Goal: Task Accomplishment & Management: Complete application form

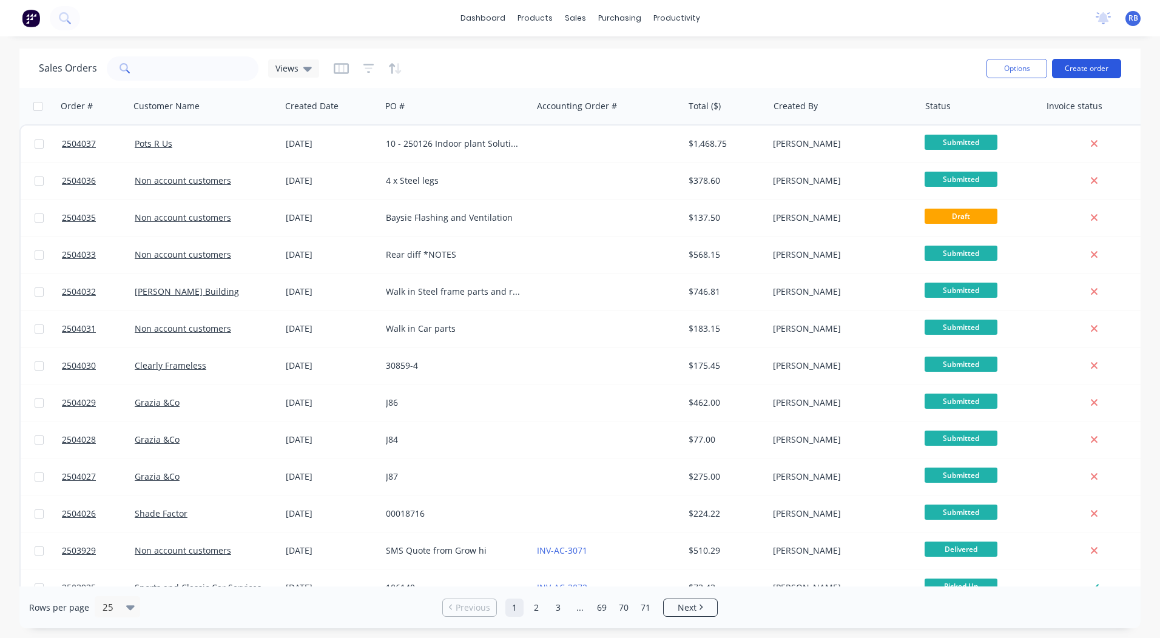
click at [1090, 69] on button "Create order" at bounding box center [1086, 68] width 69 height 19
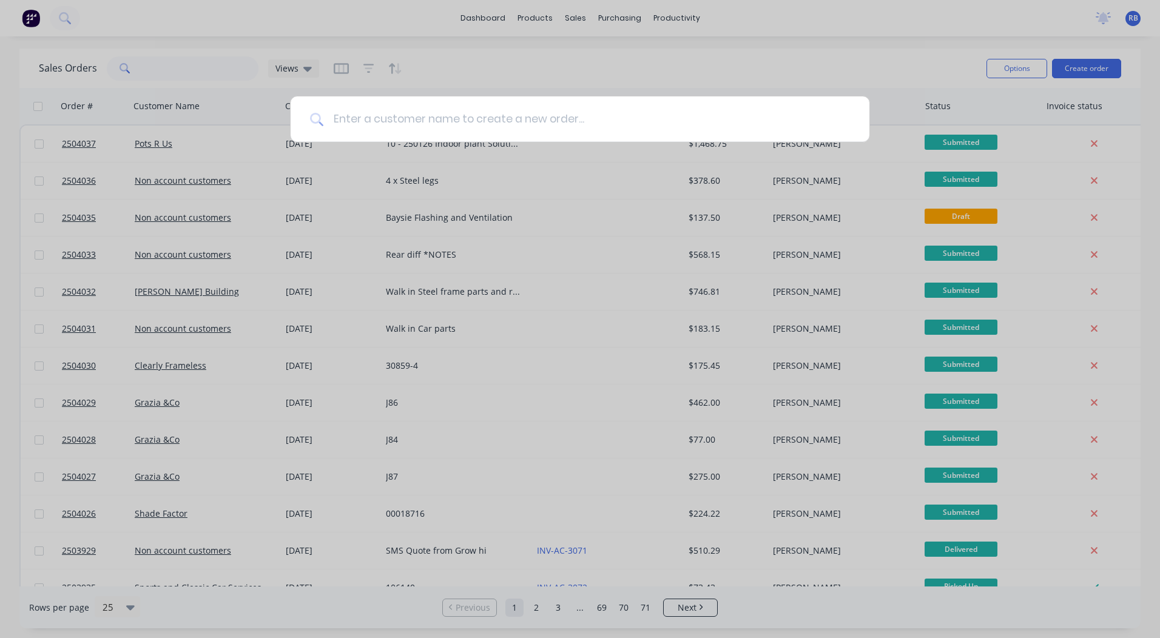
click at [451, 125] on input at bounding box center [586, 119] width 527 height 46
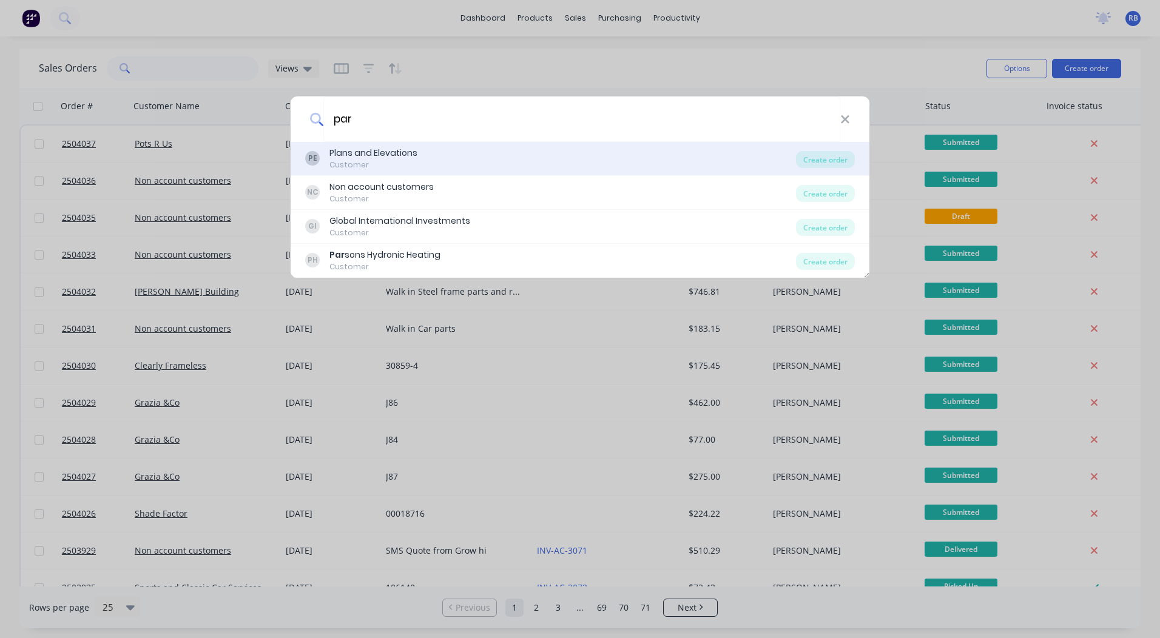
type input "par"
click at [372, 161] on div "Customer" at bounding box center [374, 165] width 88 height 11
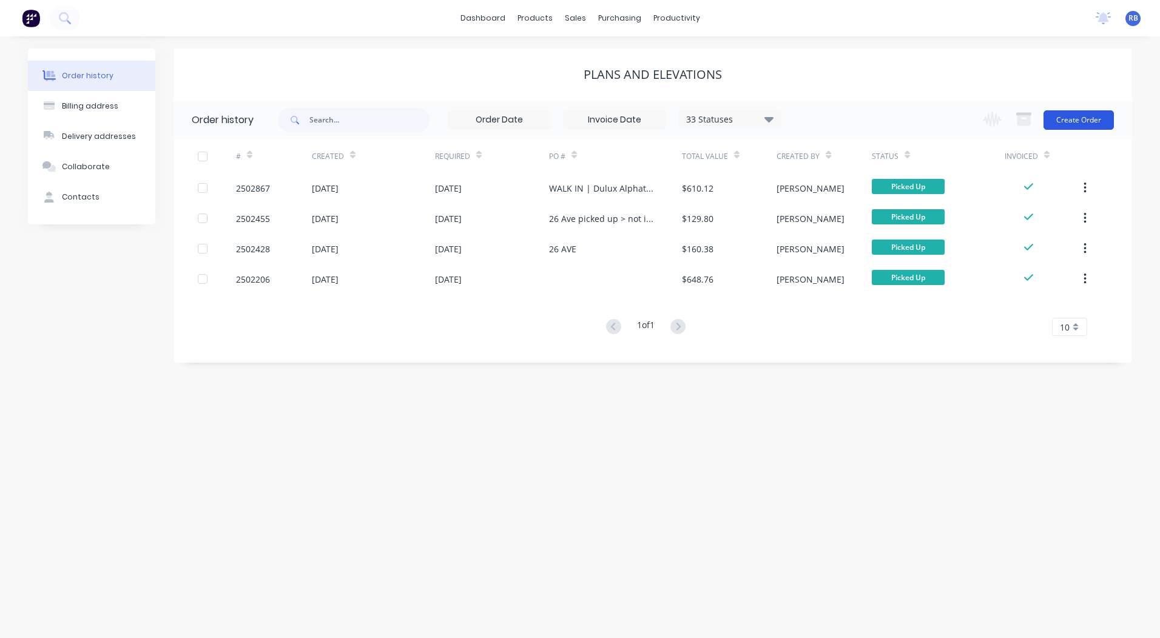
click at [1092, 121] on button "Create Order" at bounding box center [1079, 119] width 70 height 19
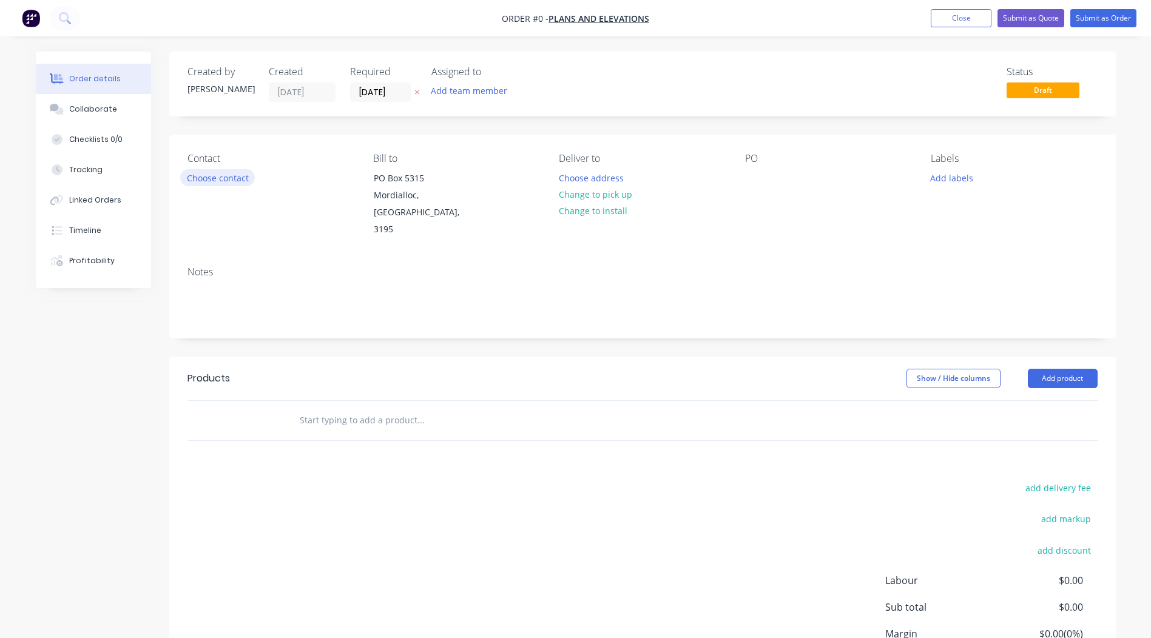
click at [225, 181] on button "Choose contact" at bounding box center [217, 177] width 75 height 16
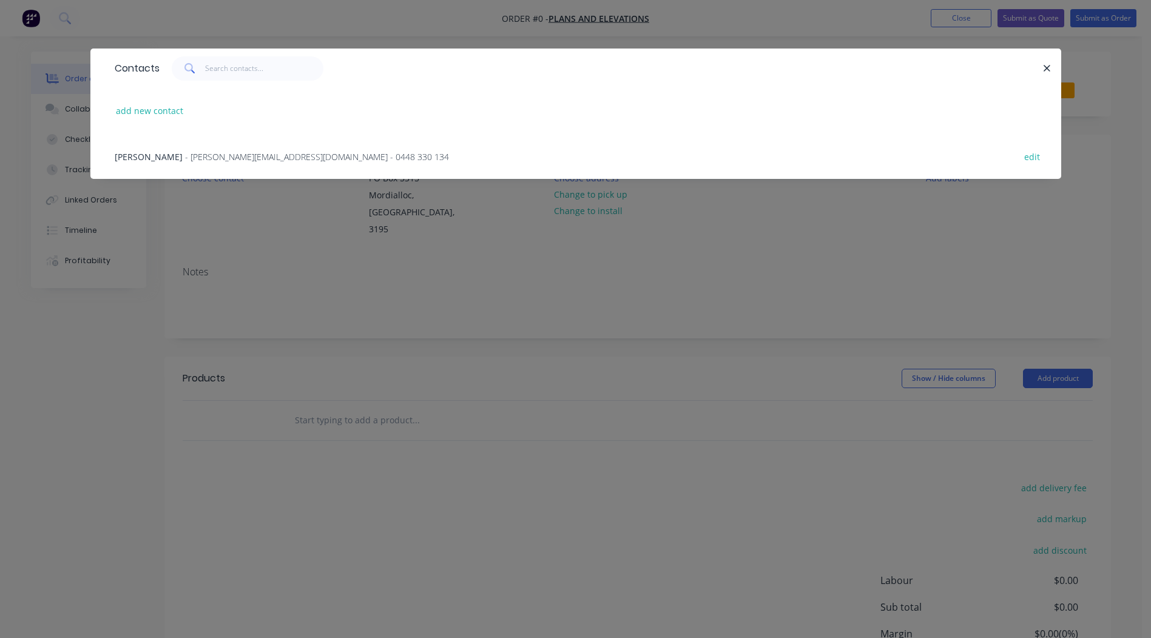
click at [185, 158] on span "- [PERSON_NAME][EMAIL_ADDRESS][DOMAIN_NAME] - 0448 330 134" at bounding box center [317, 157] width 264 height 12
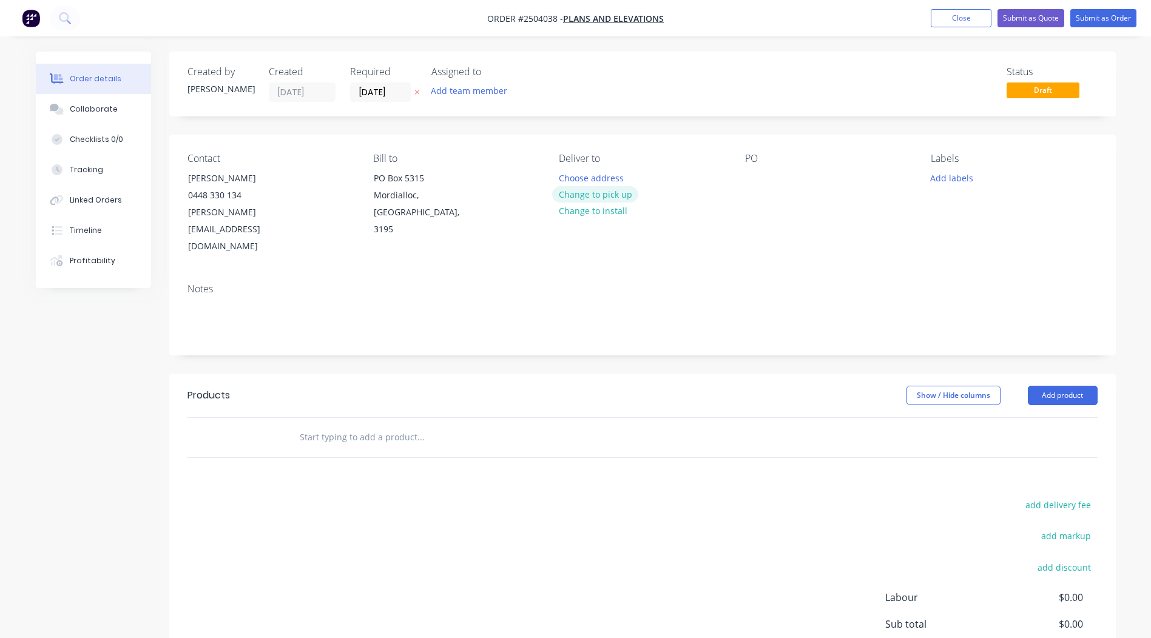
click at [594, 195] on button "Change to pick up" at bounding box center [595, 194] width 86 height 16
click at [756, 179] on div at bounding box center [754, 178] width 19 height 18
click at [801, 195] on div "Walk in short posts" at bounding box center [777, 184] width 65 height 30
click at [757, 193] on div "Walk in short posts & 24 clamps" at bounding box center [803, 184] width 117 height 30
click at [754, 193] on div "Walk in short posts & 24 clamps" at bounding box center [803, 184] width 117 height 30
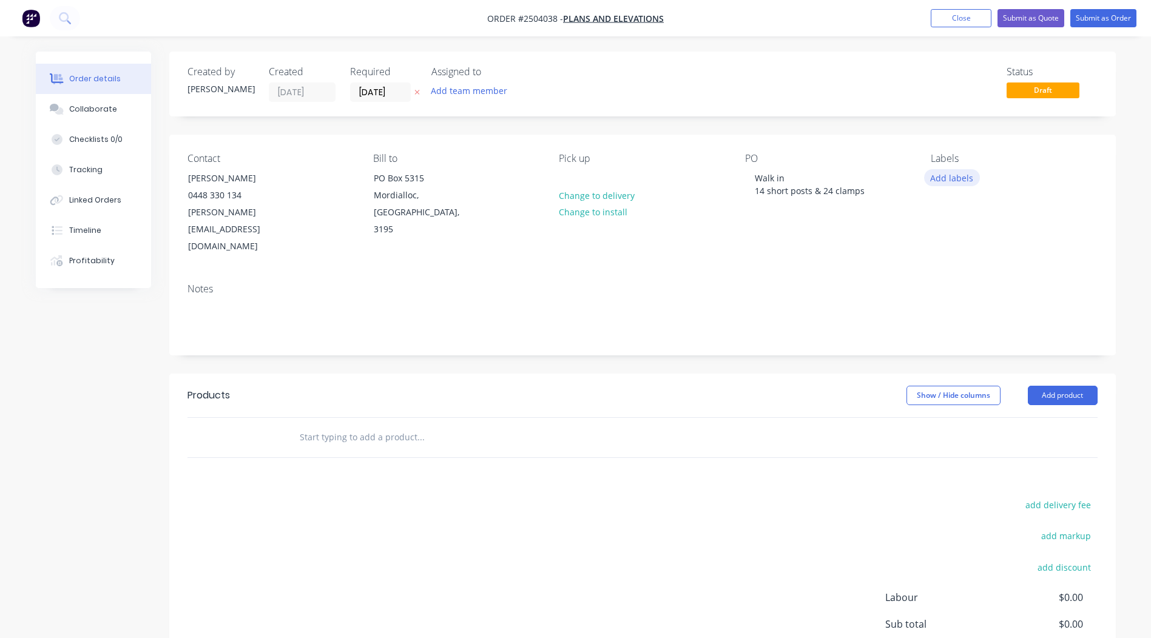
click at [960, 177] on button "Add labels" at bounding box center [952, 177] width 56 height 16
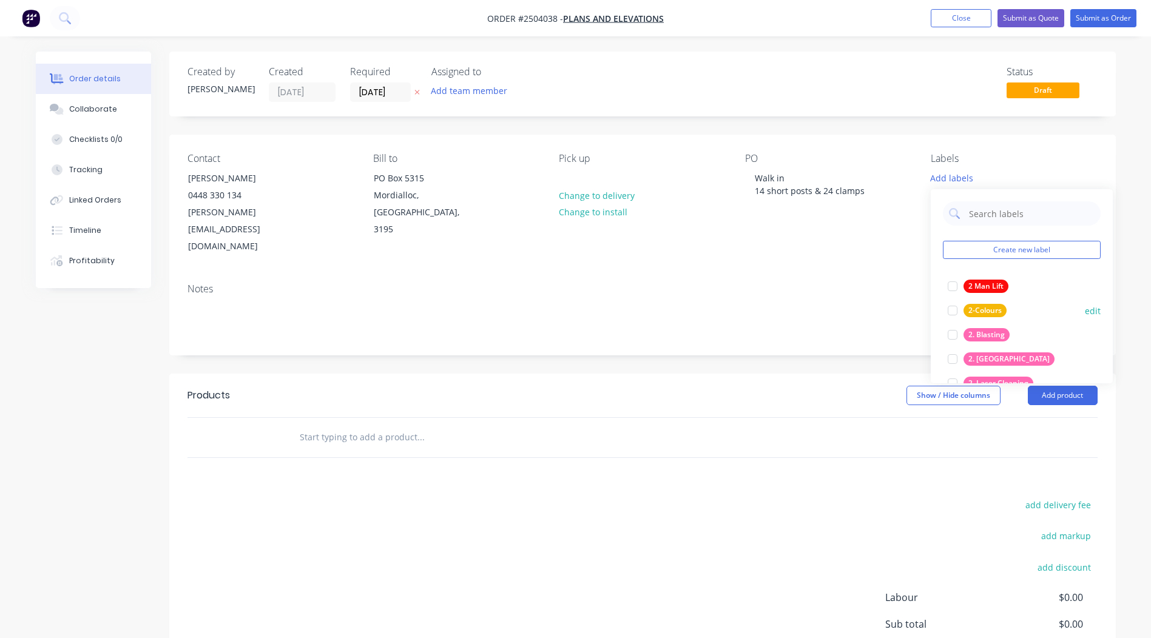
click at [947, 335] on div at bounding box center [953, 335] width 24 height 24
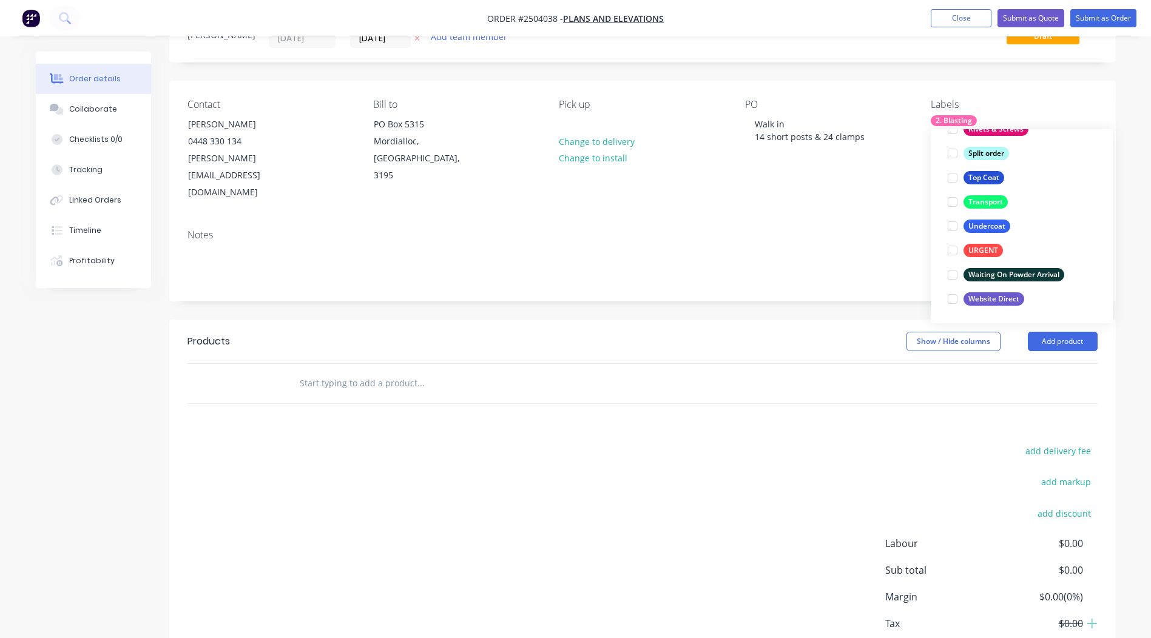
scroll to position [95, 0]
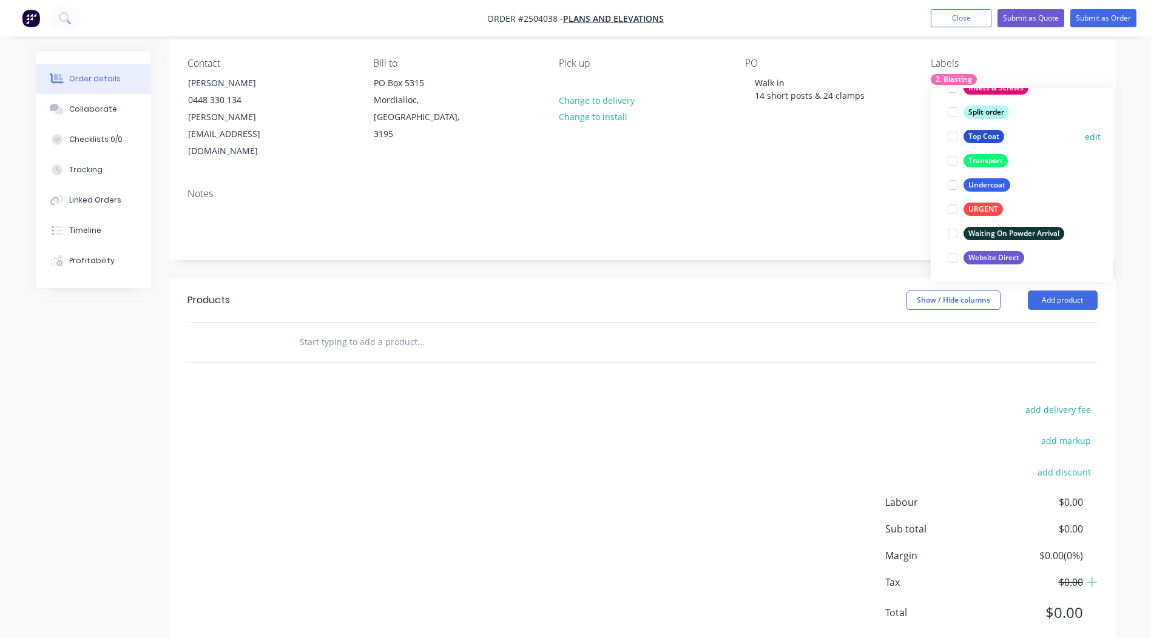
click at [952, 132] on div at bounding box center [953, 136] width 24 height 24
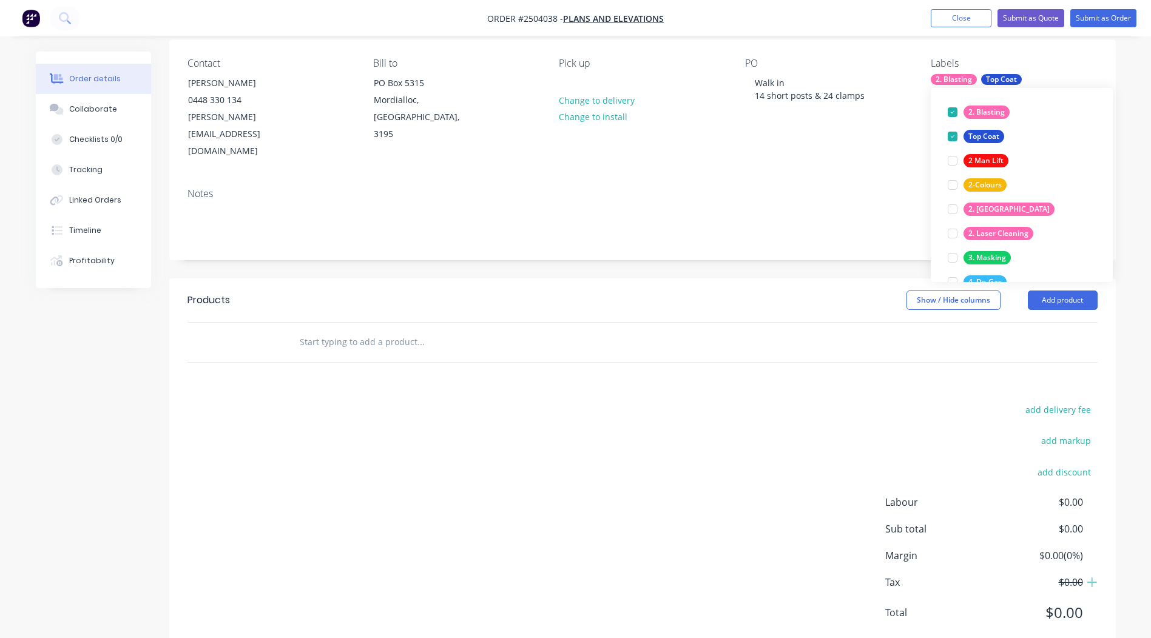
drag, startPoint x: 753, startPoint y: 467, endPoint x: 855, endPoint y: 407, distance: 118.0
click at [753, 464] on div "add delivery fee add markup add discount Labour $0.00 Sub total $0.00 Margin $0…" at bounding box center [643, 519] width 910 height 234
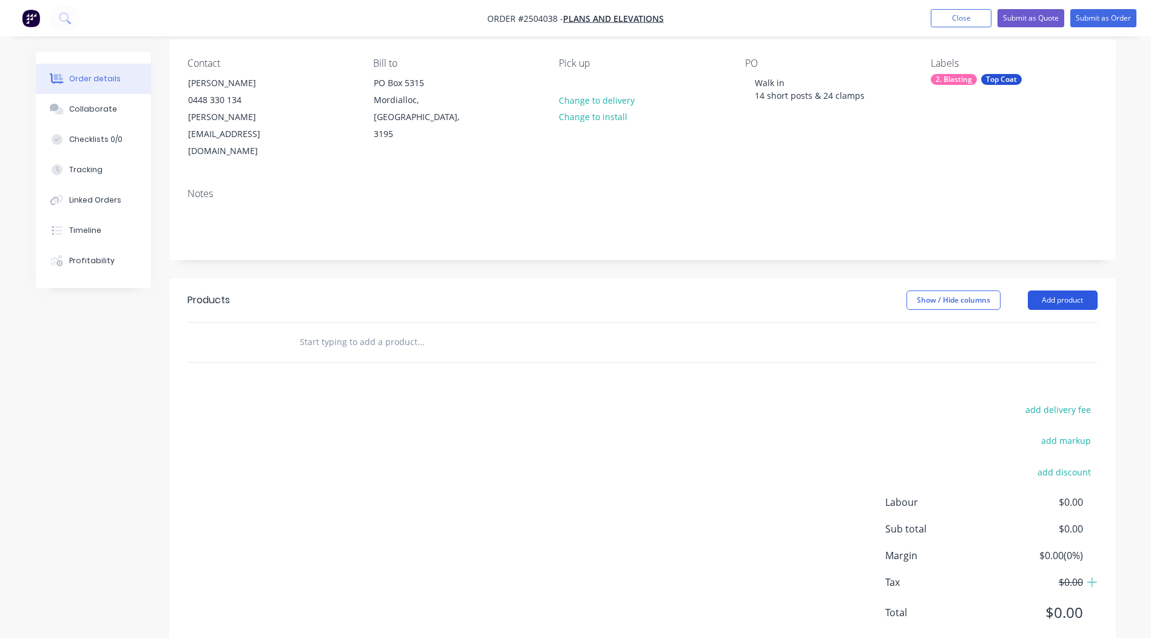
click at [1074, 291] on button "Add product" at bounding box center [1063, 300] width 70 height 19
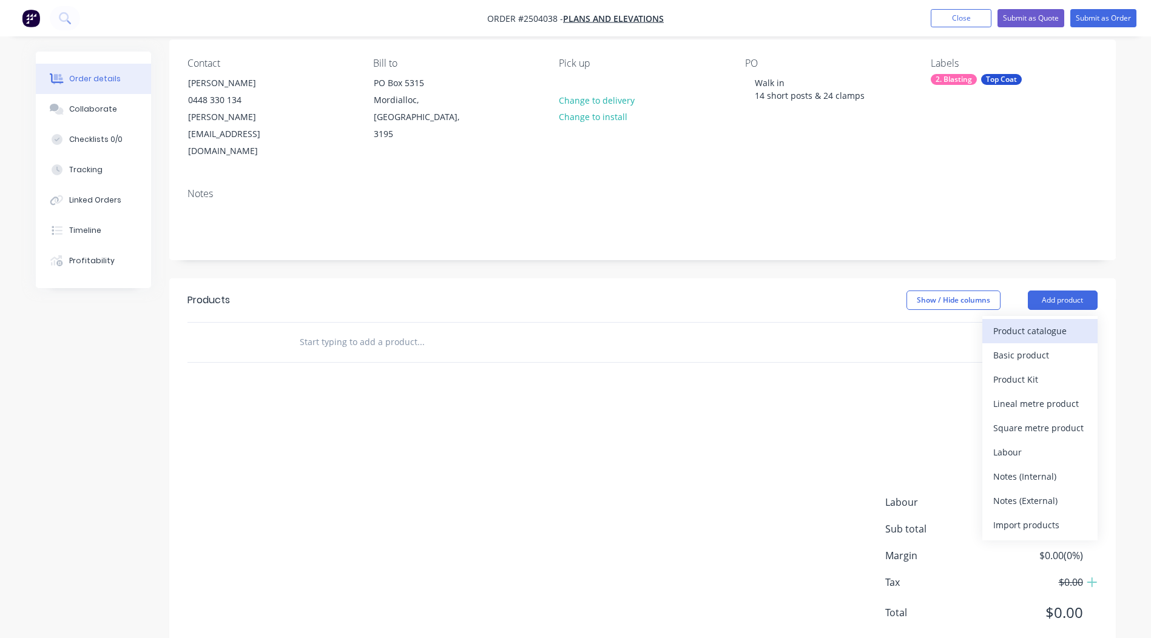
click at [1044, 322] on div "Product catalogue" at bounding box center [1040, 331] width 93 height 18
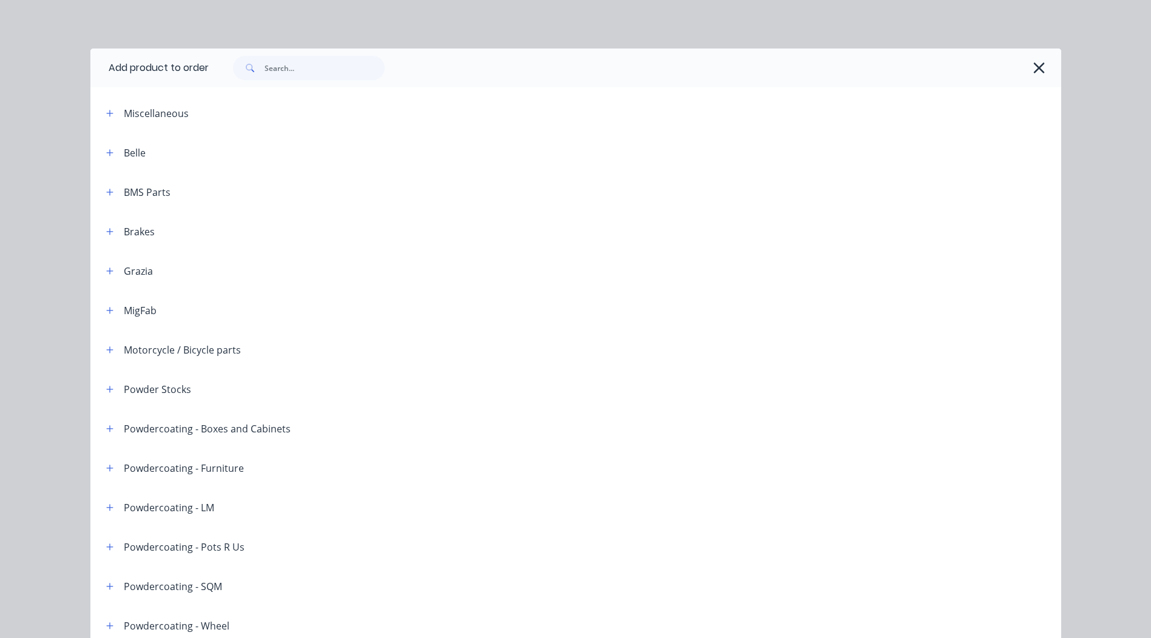
click at [311, 48] on div "Add product to order Miscellaneous Belle BMS Parts Brakes Grazia MigFab Motorcy…" at bounding box center [575, 319] width 1151 height 638
click at [302, 64] on input "text" at bounding box center [325, 68] width 120 height 24
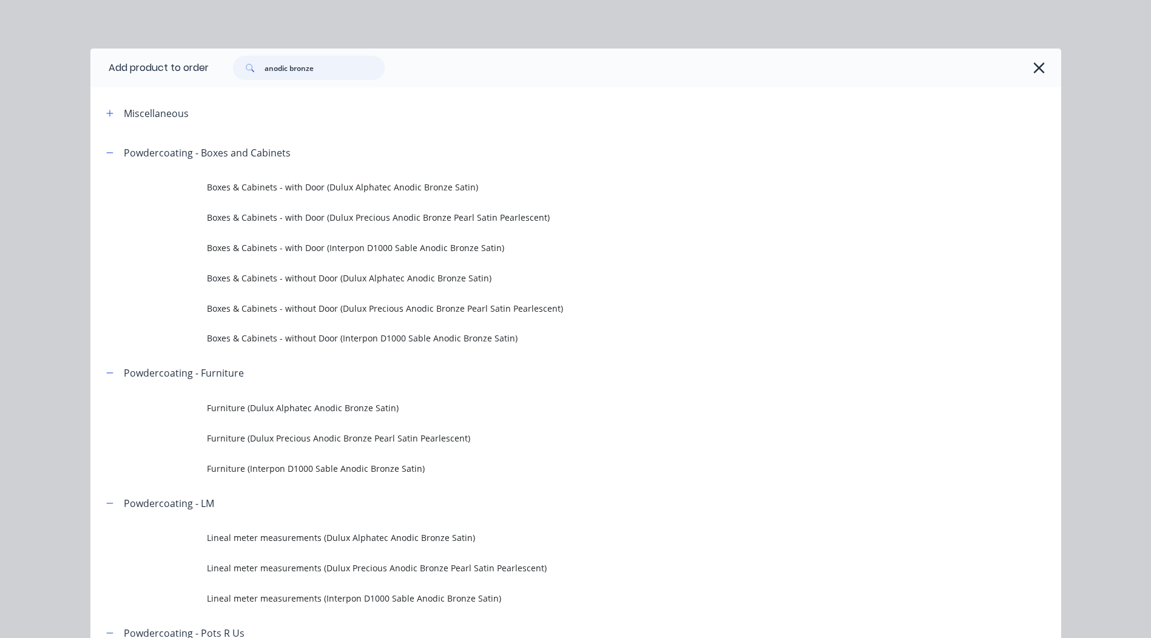
click at [297, 58] on input "anodic bronze" at bounding box center [325, 68] width 120 height 24
click at [295, 67] on input "anodic bronze" at bounding box center [325, 68] width 120 height 24
paste input "Dulux Alphatec Anodic Bronze Satin"
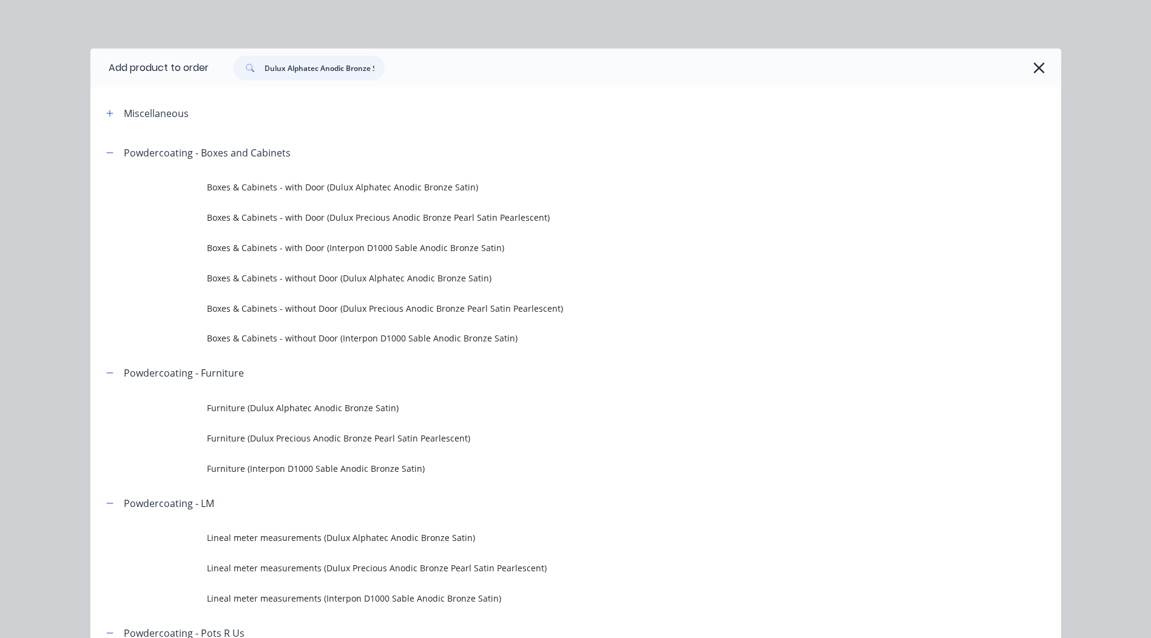
scroll to position [0, 15]
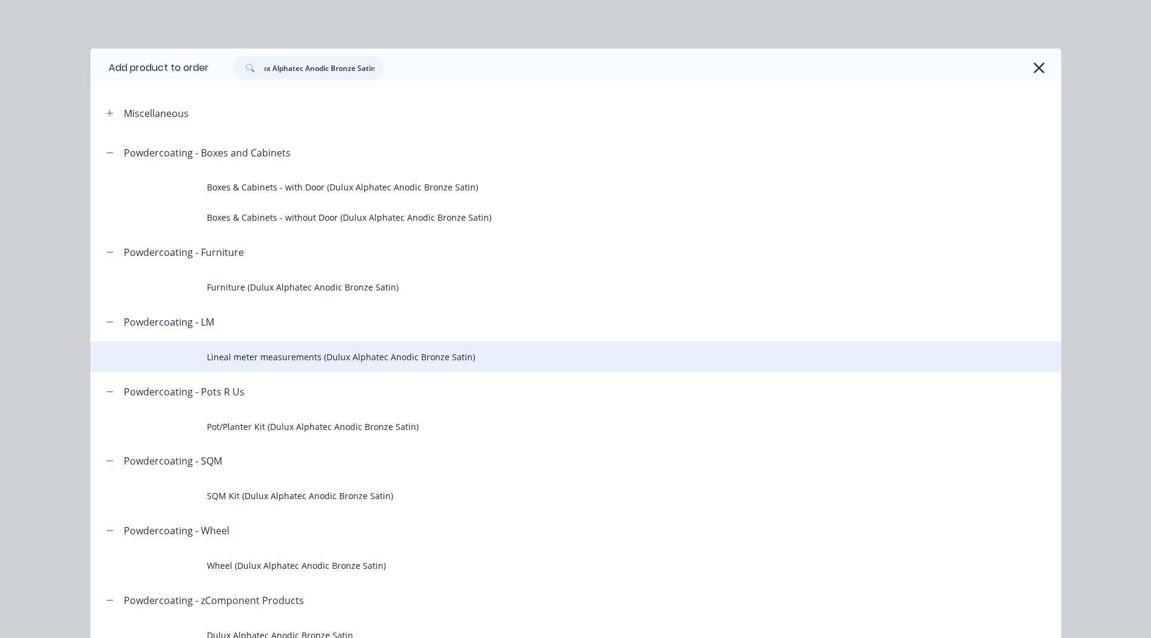
type input "Dulux Alphatec Anodic Bronze Satin"
click at [284, 361] on span "Lineal meter measurements (Dulux Alphatec Anodic Bronze Satin)" at bounding box center [548, 357] width 683 height 13
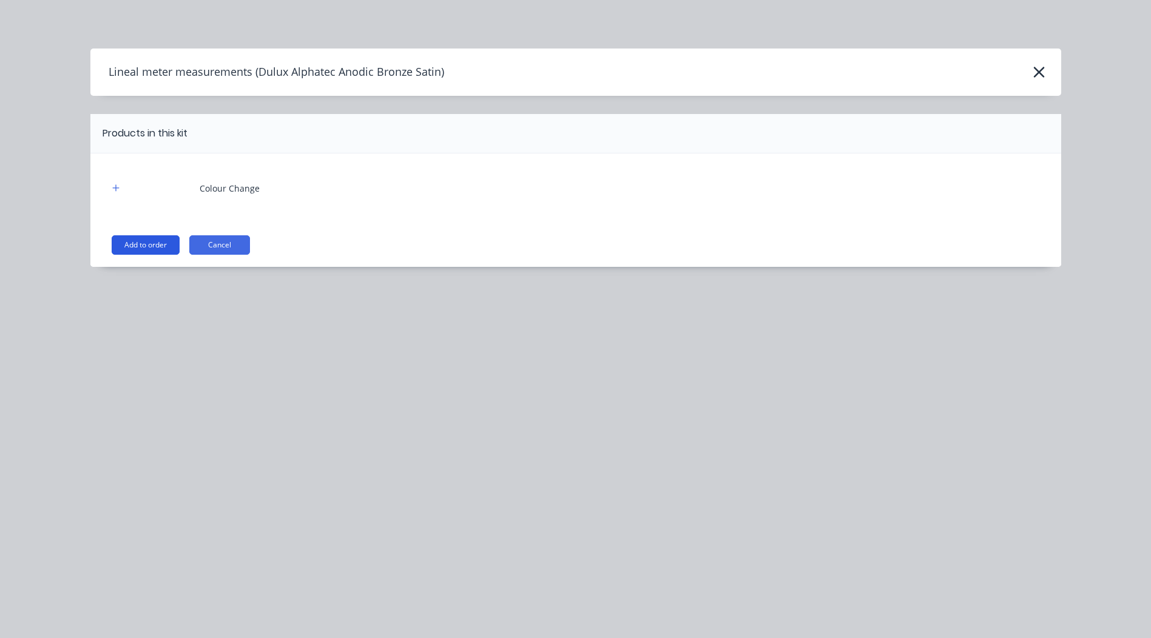
click at [134, 247] on button "Add to order" at bounding box center [146, 244] width 68 height 19
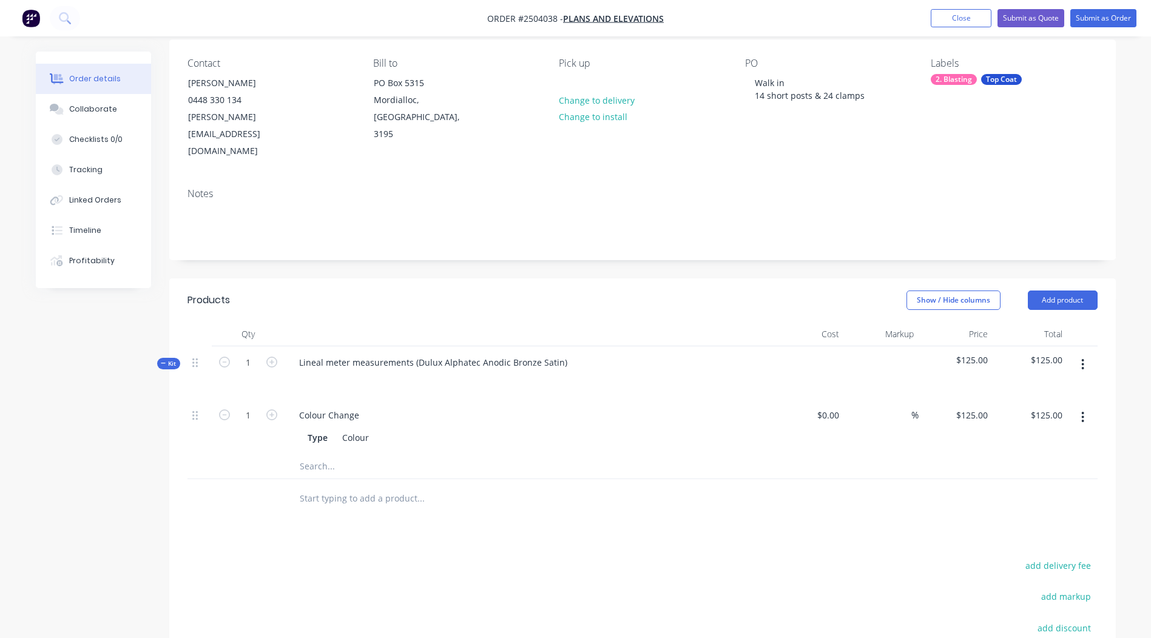
click at [1082, 358] on icon "button" at bounding box center [1083, 364] width 3 height 13
click at [1054, 388] on div "Add product to kit" at bounding box center [1040, 397] width 93 height 18
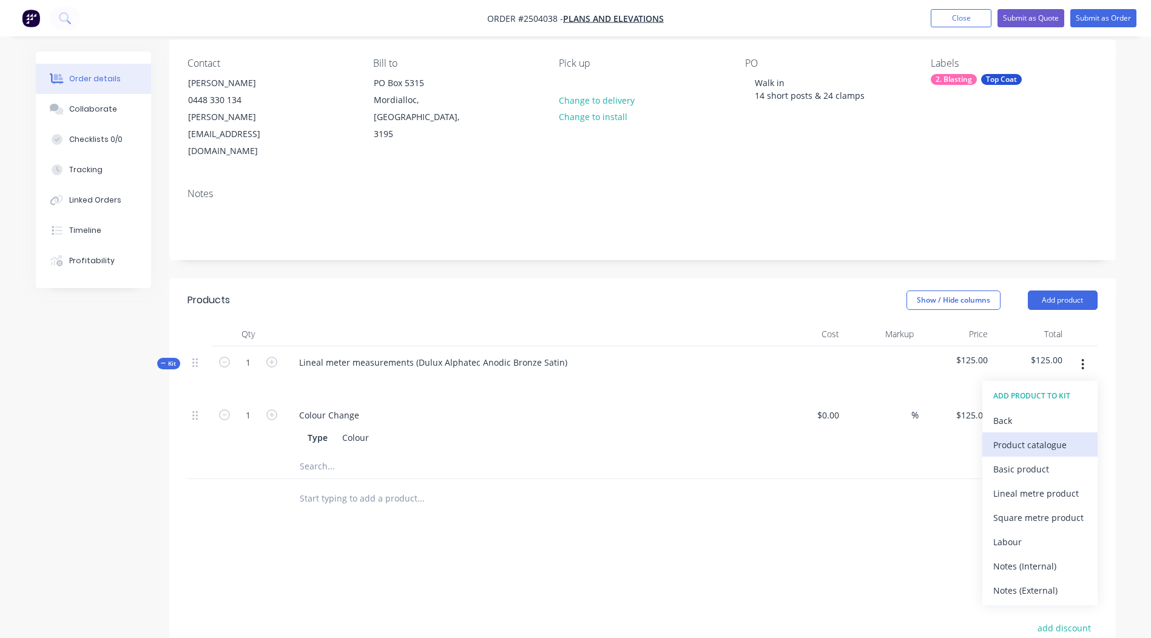
click at [1037, 436] on div "Product catalogue" at bounding box center [1040, 445] width 93 height 18
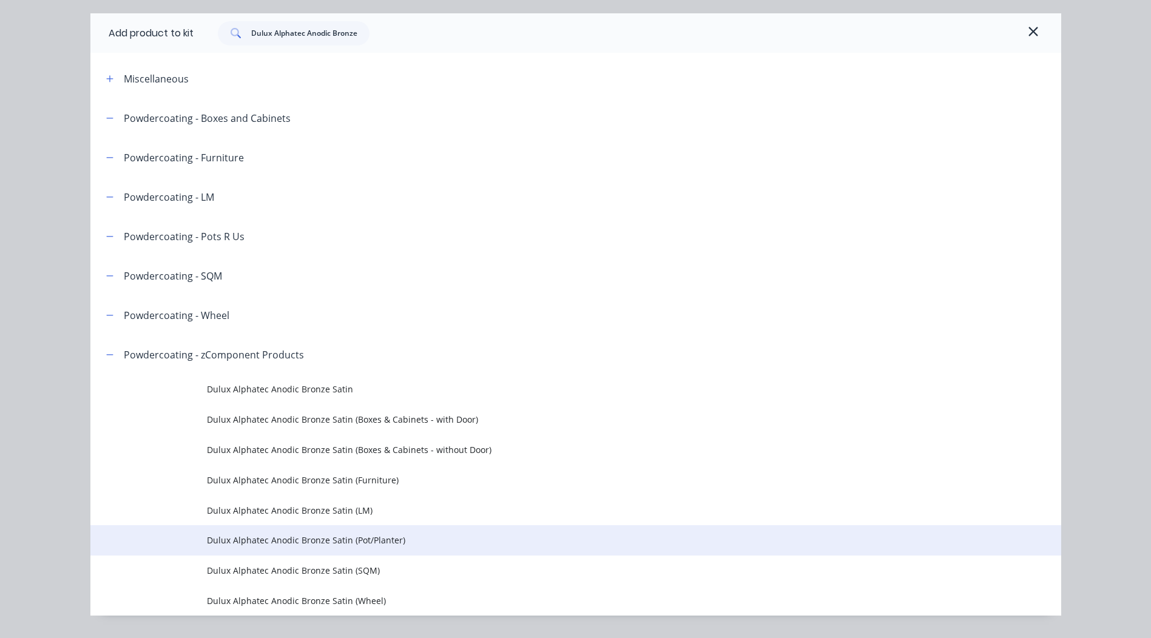
scroll to position [66, 0]
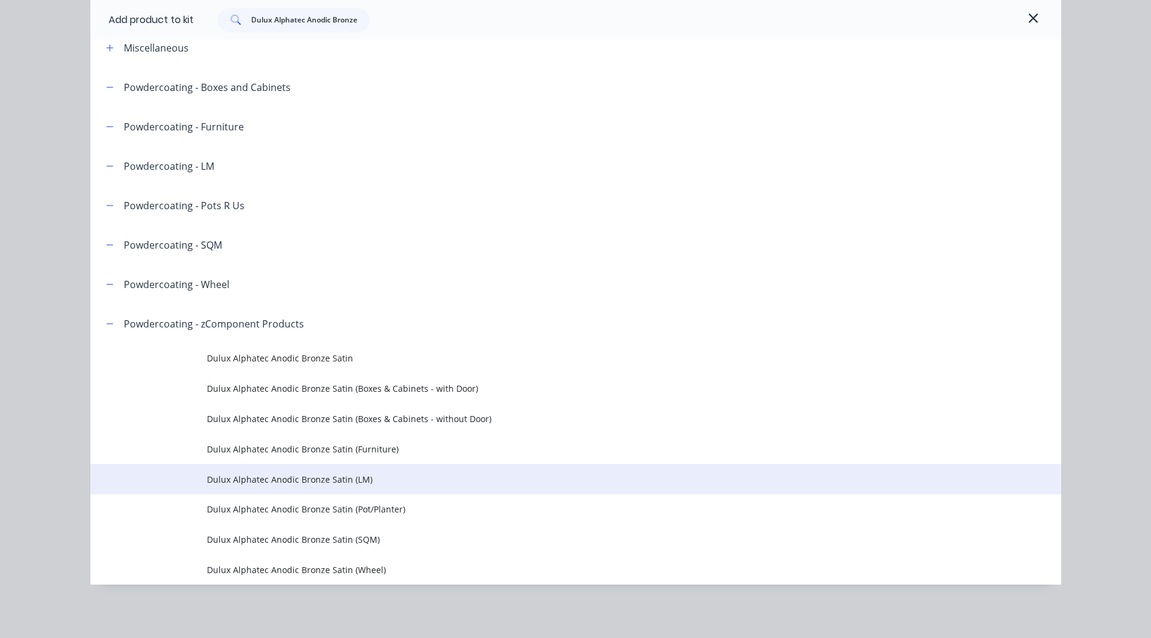
click at [331, 481] on span "Dulux Alphatec Anodic Bronze Satin (LM)" at bounding box center [548, 479] width 683 height 13
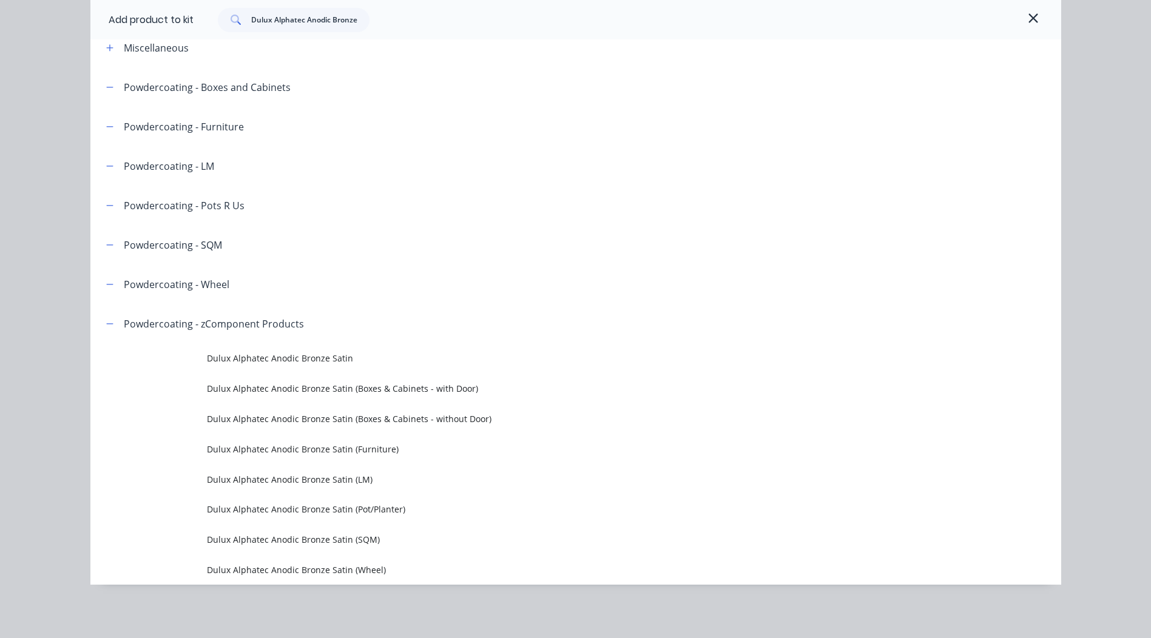
scroll to position [0, 0]
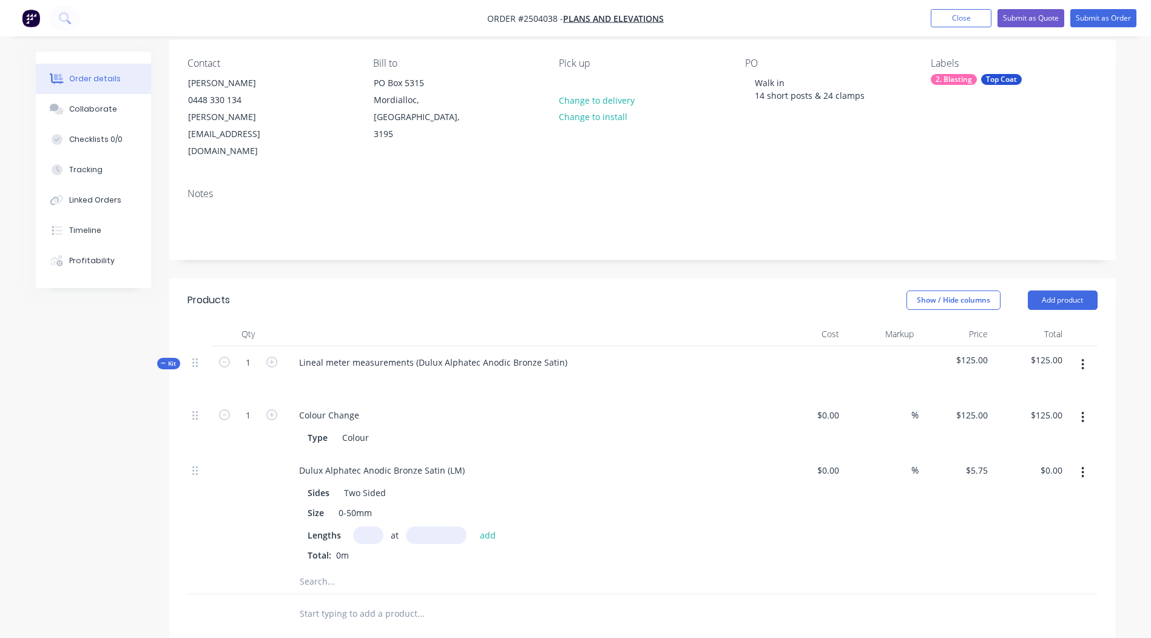
click at [367, 527] on input "text" at bounding box center [368, 536] width 30 height 18
type input "14"
click at [433, 527] on input "text" at bounding box center [436, 536] width 61 height 18
type input "855mm"
click at [478, 527] on button "add" at bounding box center [488, 535] width 29 height 16
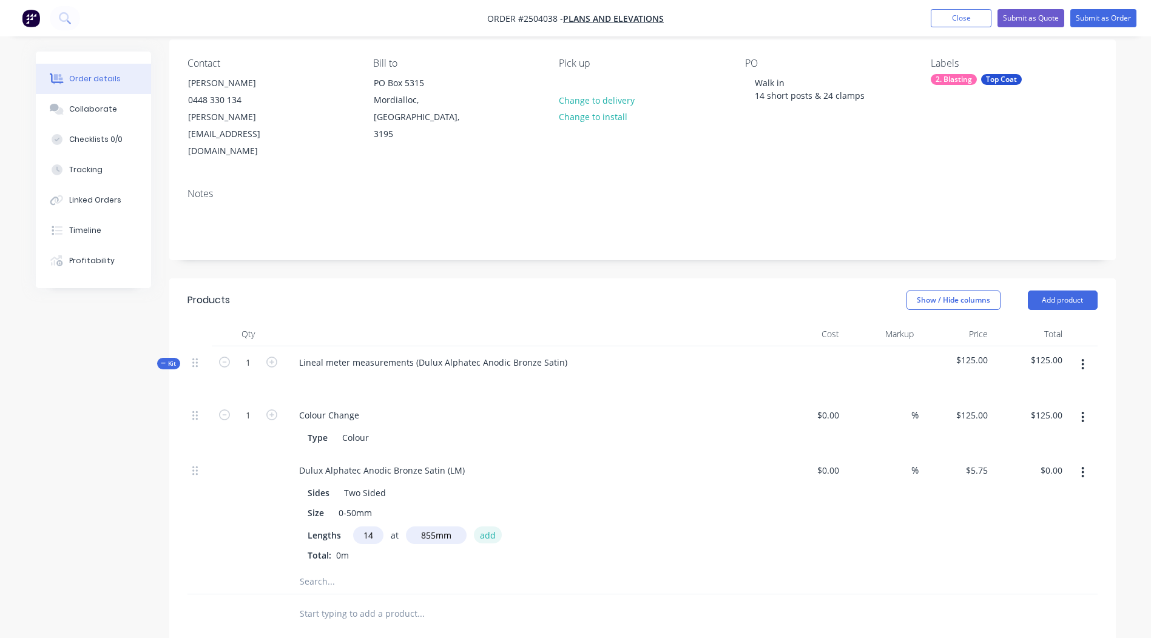
type input "$68.83"
click at [1085, 358] on icon "button" at bounding box center [1083, 364] width 3 height 13
click at [1052, 412] on div "Add sub kit to kit" at bounding box center [1040, 421] width 93 height 18
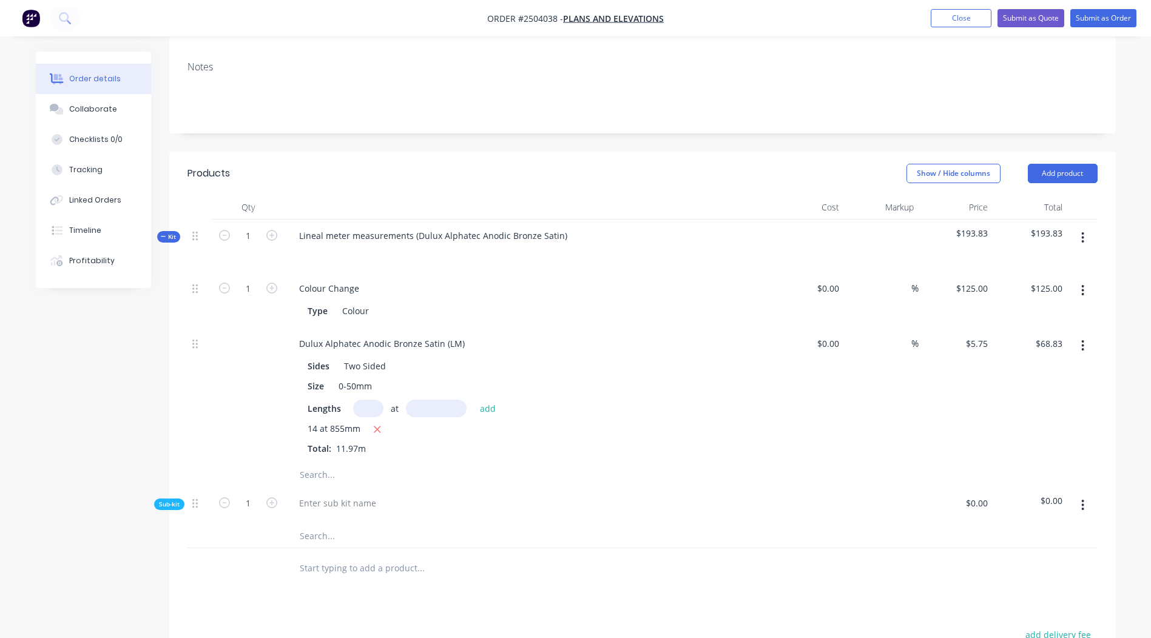
scroll to position [277, 0]
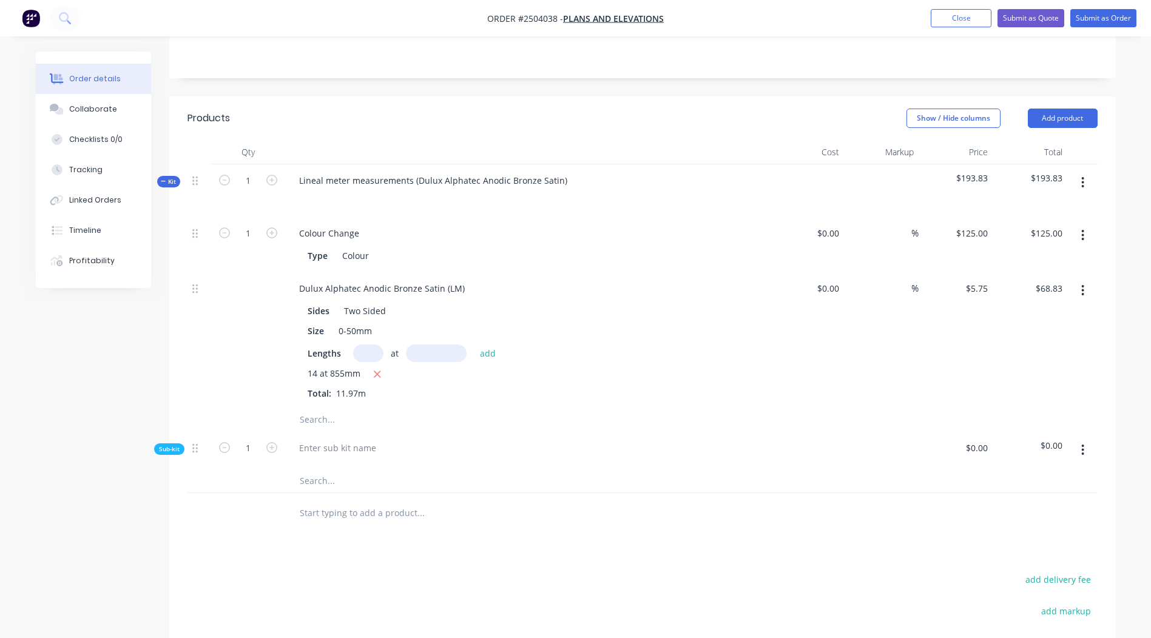
click at [1082, 439] on button "button" at bounding box center [1083, 450] width 29 height 22
click at [1012, 498] on div "Delete" at bounding box center [1040, 507] width 93 height 18
click at [1082, 177] on icon "button" at bounding box center [1083, 182] width 2 height 11
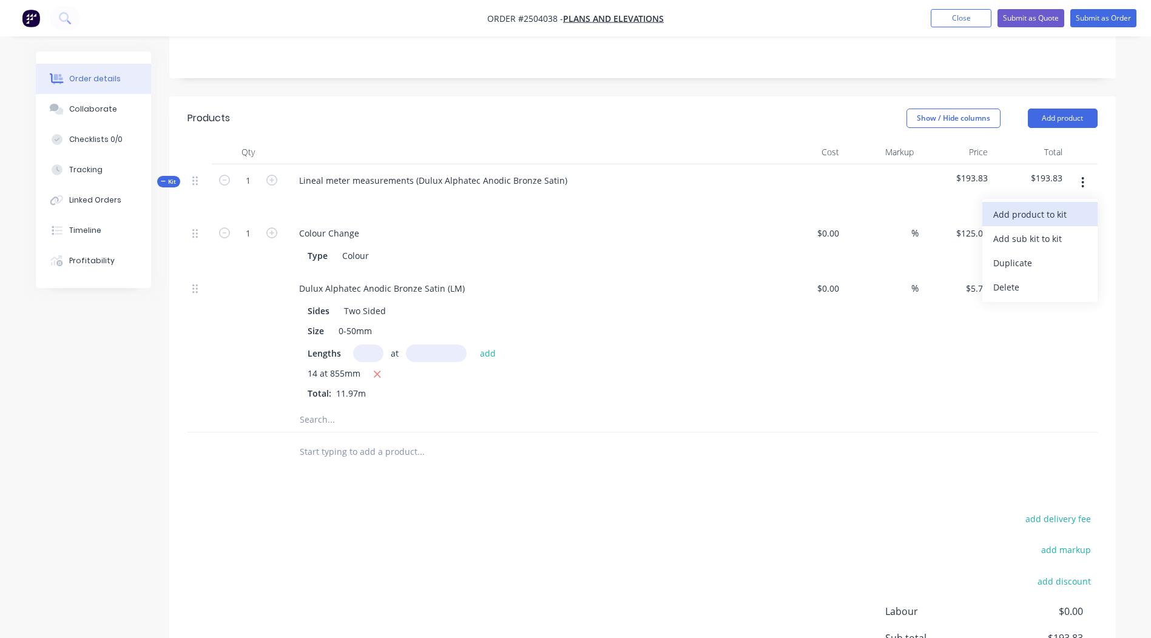
click at [1054, 206] on div "Add product to kit" at bounding box center [1040, 215] width 93 height 18
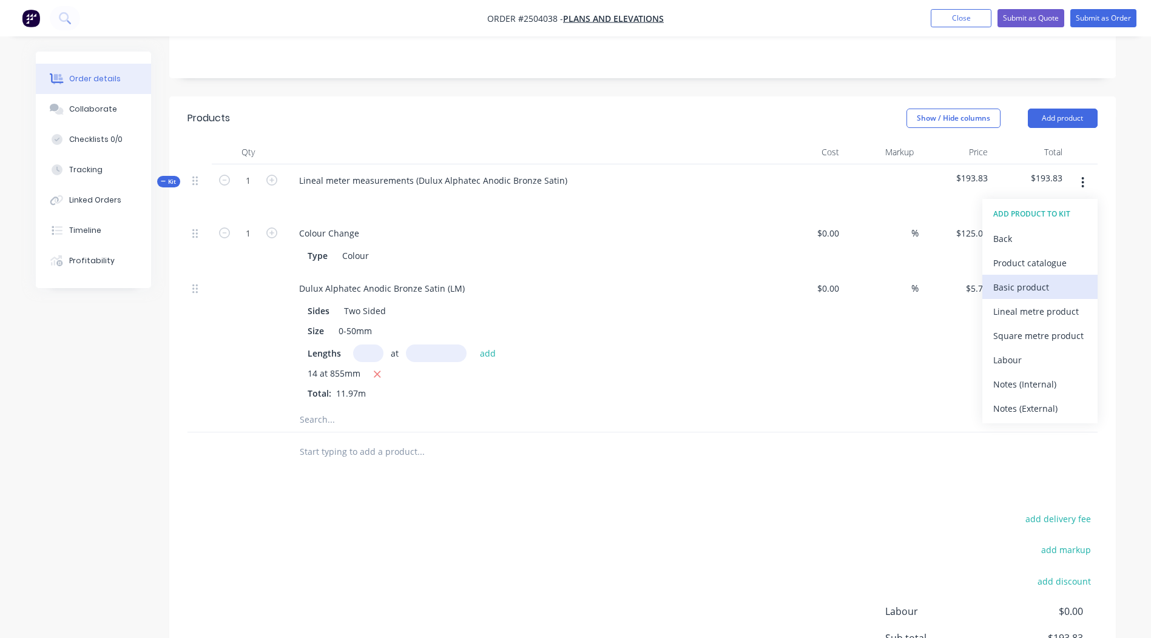
click at [1017, 279] on div "Basic product" at bounding box center [1040, 288] width 93 height 18
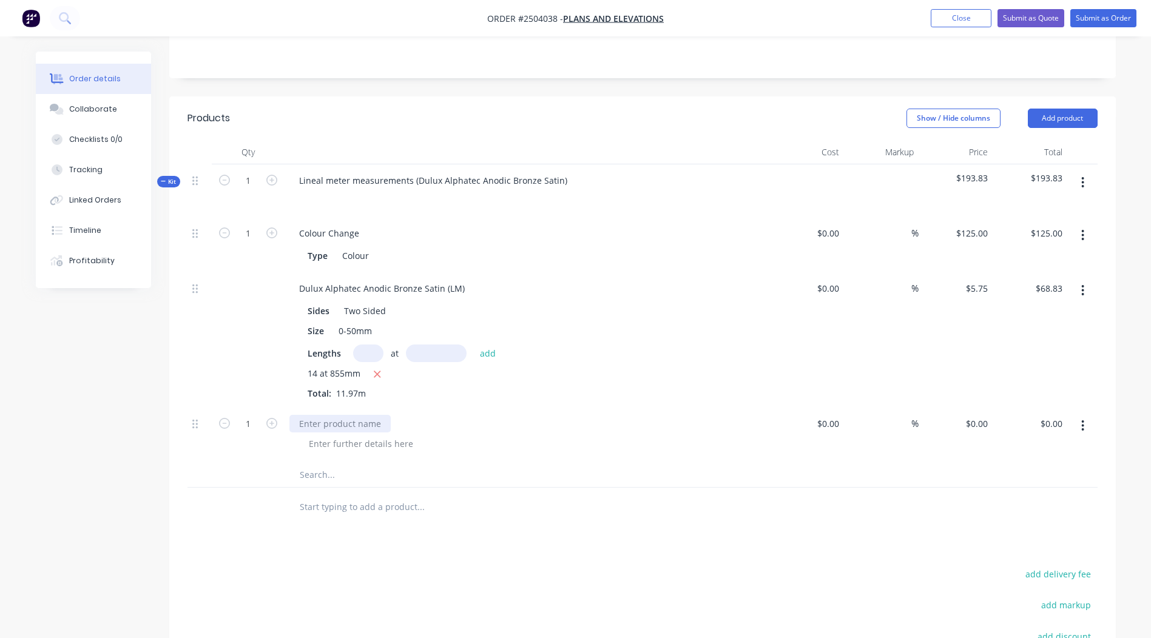
click at [319, 415] on div at bounding box center [339, 424] width 101 height 18
click at [342, 435] on div at bounding box center [361, 444] width 124 height 18
click at [252, 415] on input "1" at bounding box center [248, 424] width 32 height 18
type input "24"
click at [649, 435] on div "24 clamps" at bounding box center [532, 444] width 466 height 18
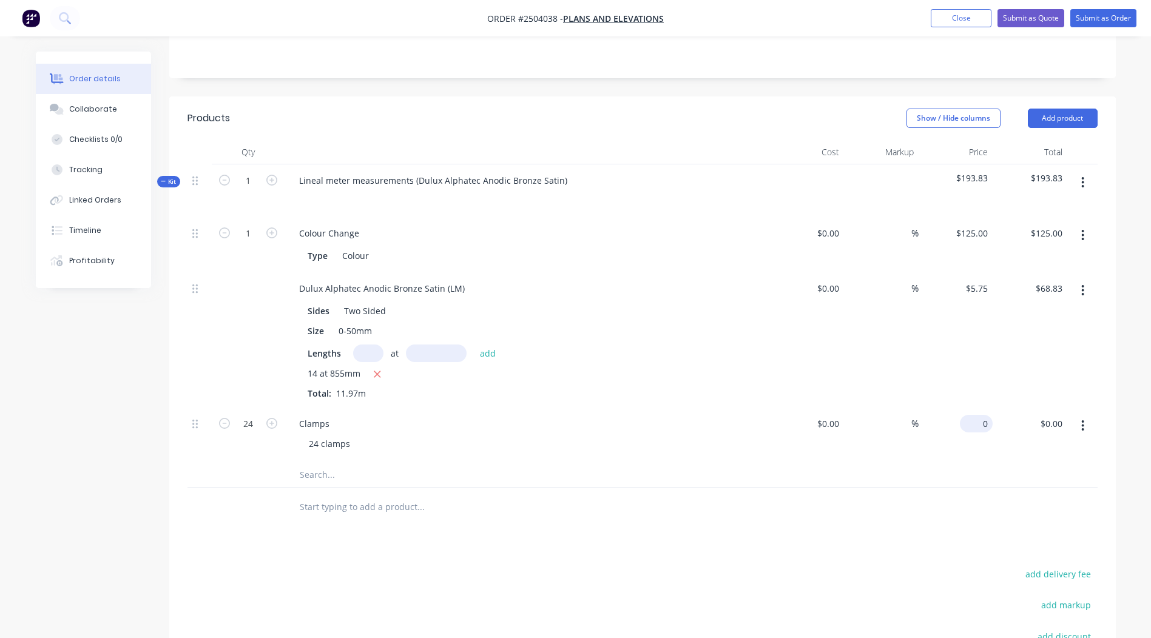
click at [973, 408] on div "0 $0.00" at bounding box center [956, 435] width 75 height 55
type input "$4.00"
type input "$96.00"
click at [822, 463] on div at bounding box center [643, 475] width 910 height 25
click at [1085, 172] on button "button" at bounding box center [1083, 183] width 29 height 22
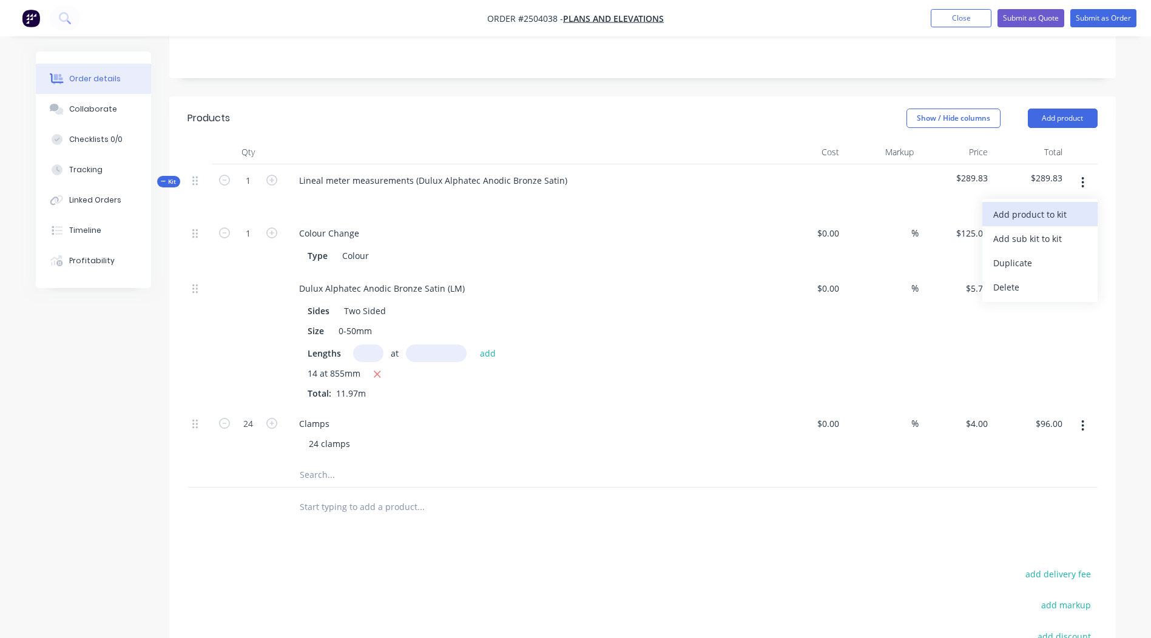
click at [1034, 206] on div "Add product to kit" at bounding box center [1040, 215] width 93 height 18
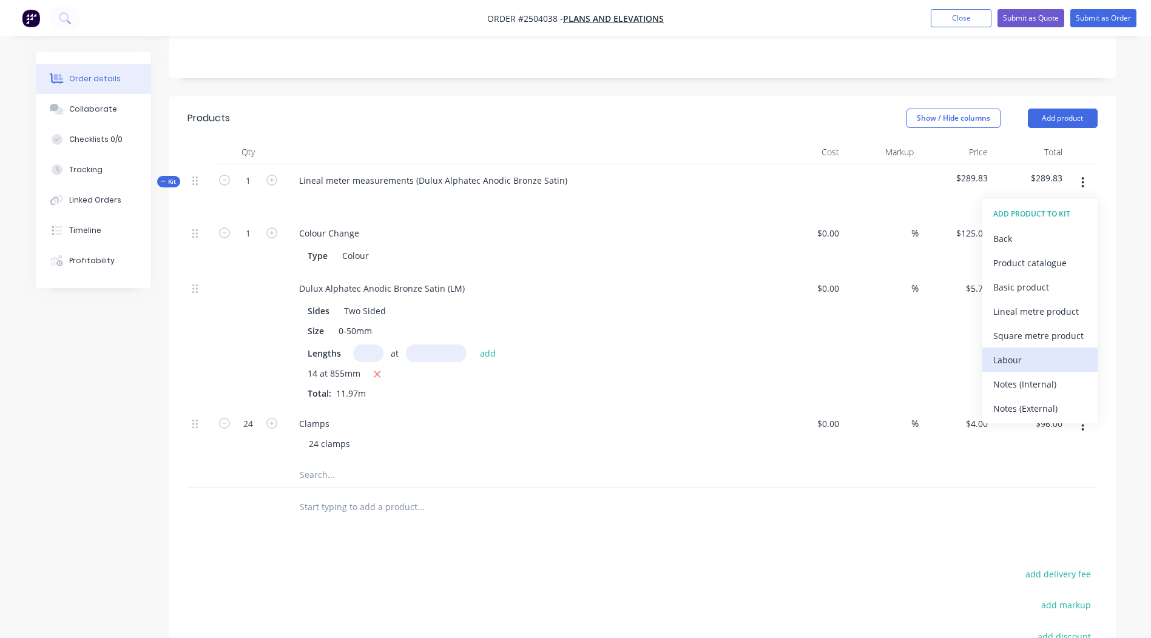
click at [1004, 351] on div "Labour" at bounding box center [1040, 360] width 93 height 18
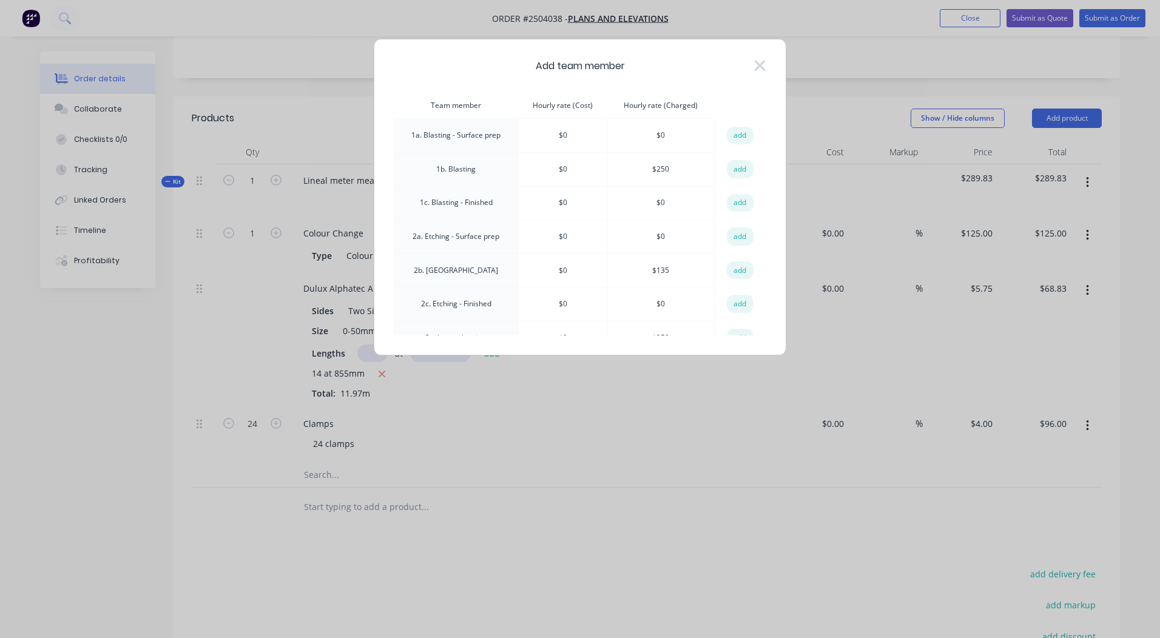
click at [736, 168] on button "add" at bounding box center [740, 169] width 27 height 18
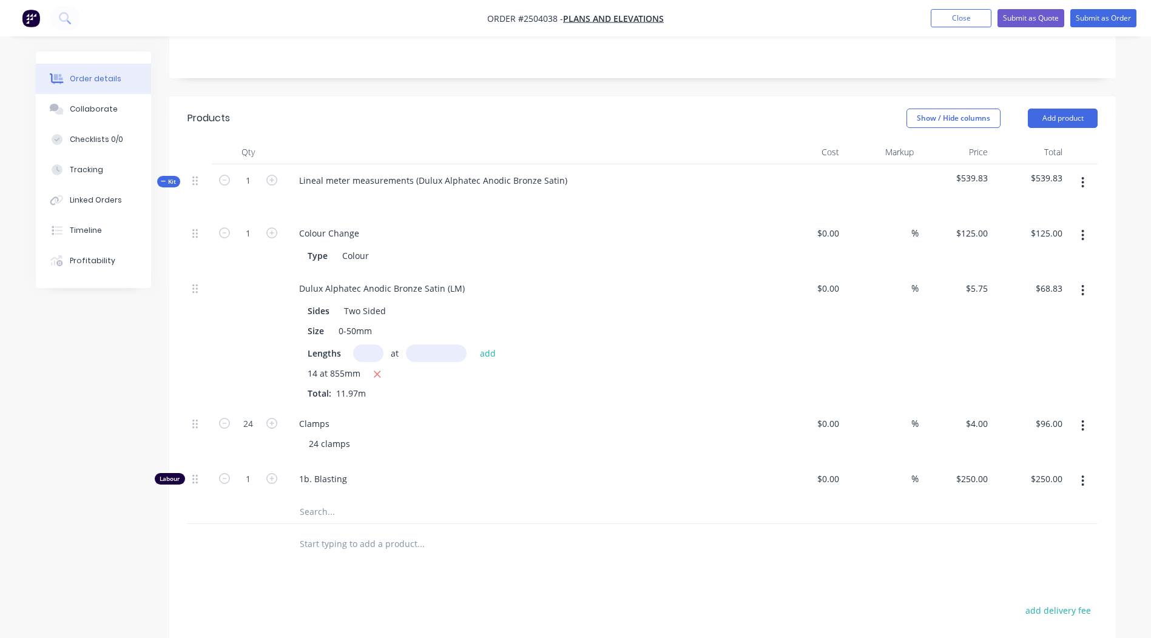
scroll to position [478, 0]
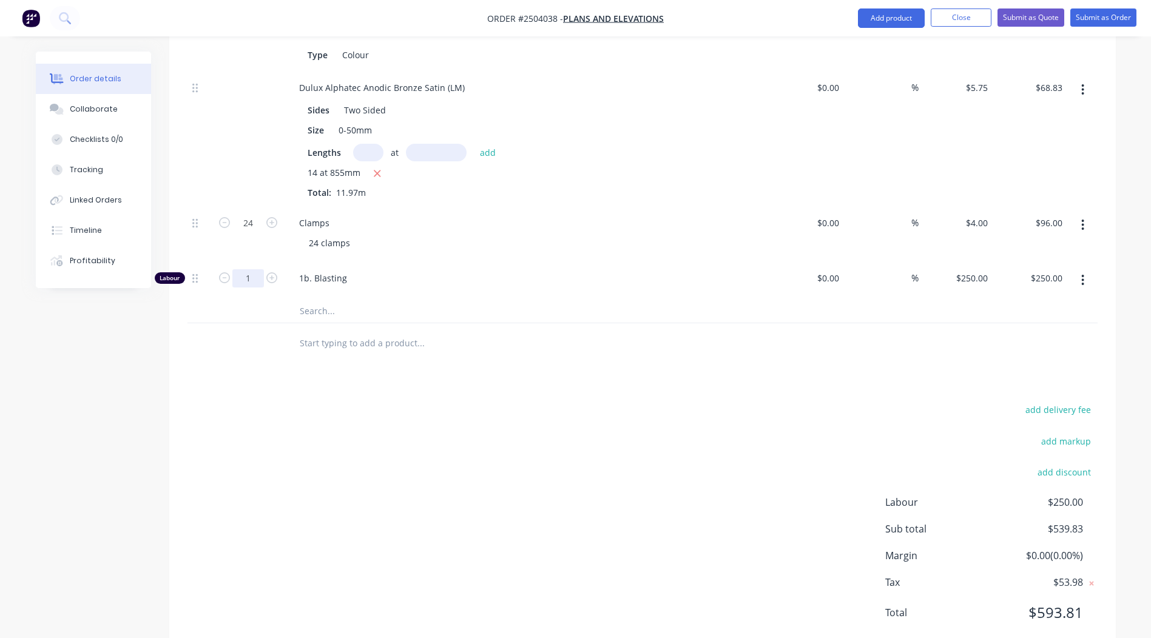
click at [243, 269] on input "1" at bounding box center [248, 278] width 32 height 18
type input "0.5"
type input "$125.00"
click at [531, 402] on div "add delivery fee add markup add discount Labour $125.00 Sub total $414.83 Margi…" at bounding box center [643, 519] width 910 height 234
click at [1095, 10] on button "Submit as Order" at bounding box center [1104, 17] width 66 height 18
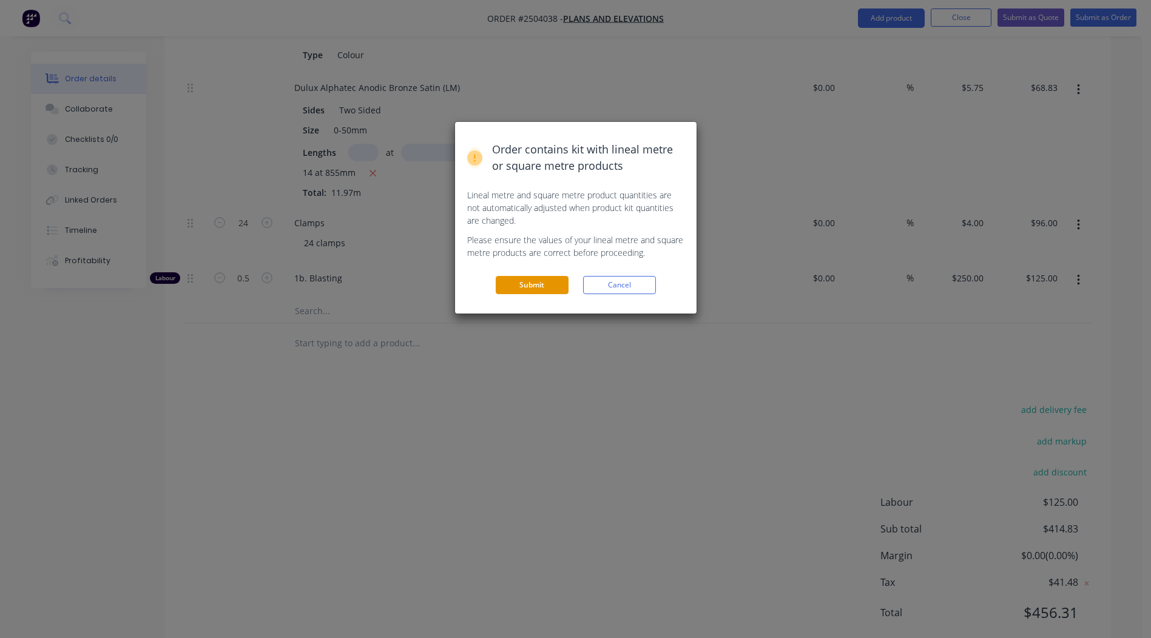
click at [551, 279] on button "Submit" at bounding box center [532, 285] width 73 height 18
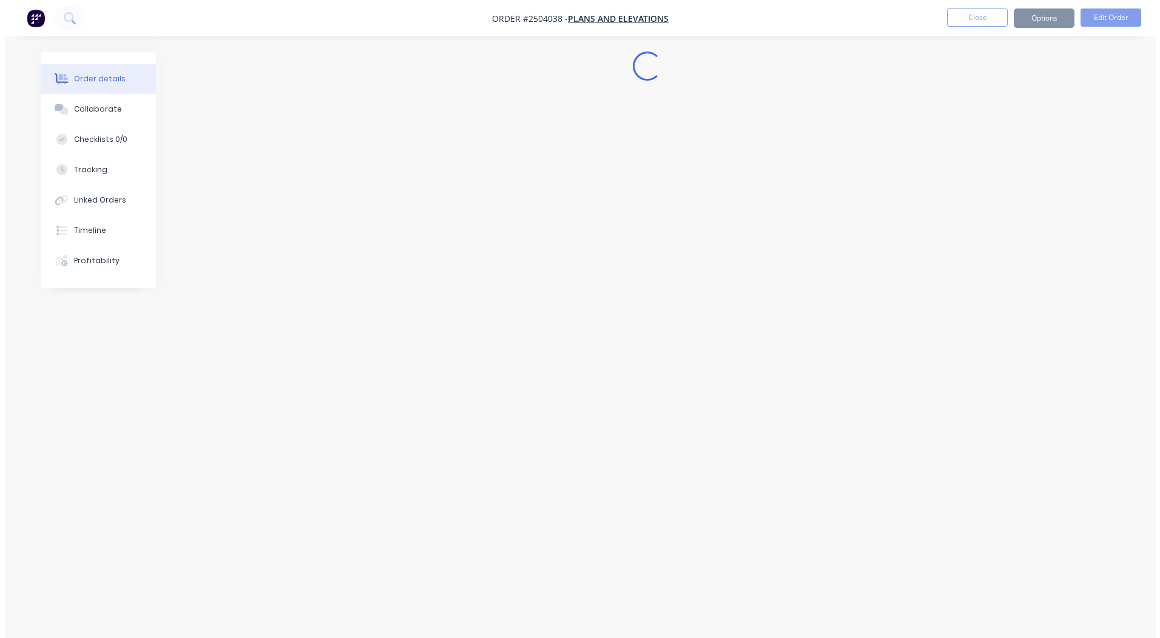
scroll to position [0, 0]
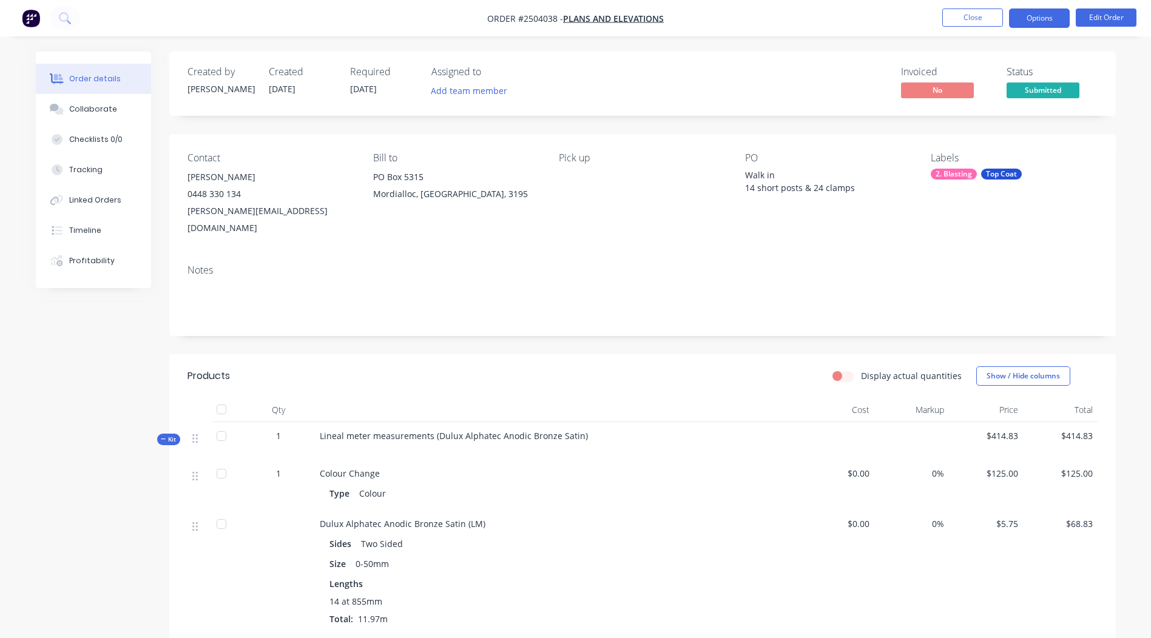
click at [1021, 13] on button "Options" at bounding box center [1039, 17] width 61 height 19
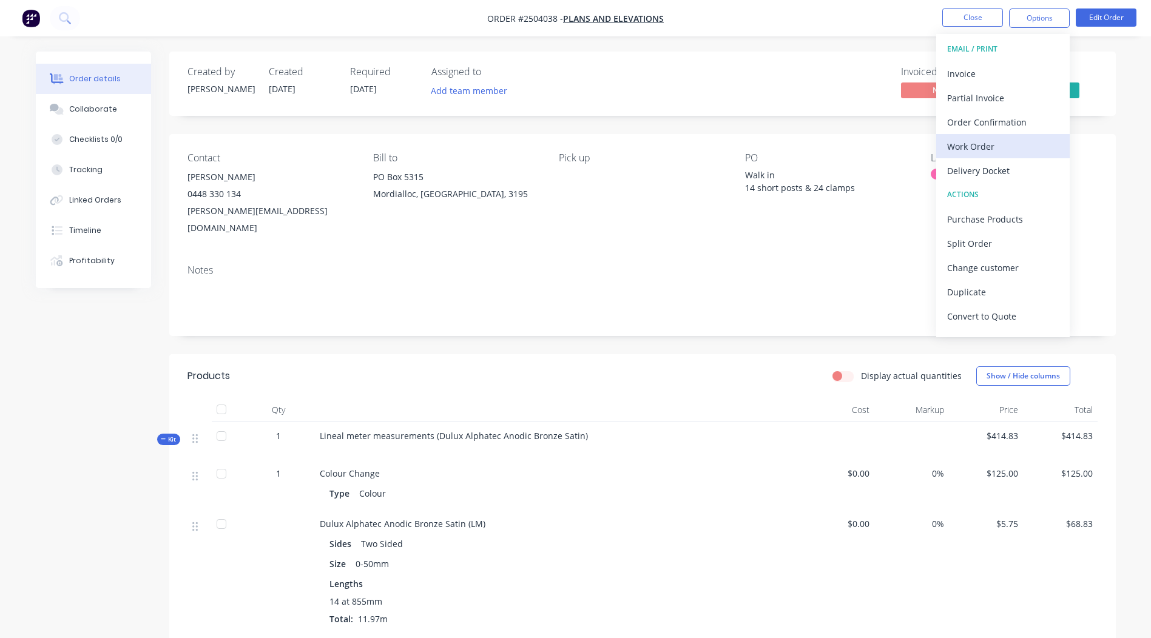
click at [986, 149] on div "Work Order" at bounding box center [1003, 147] width 112 height 18
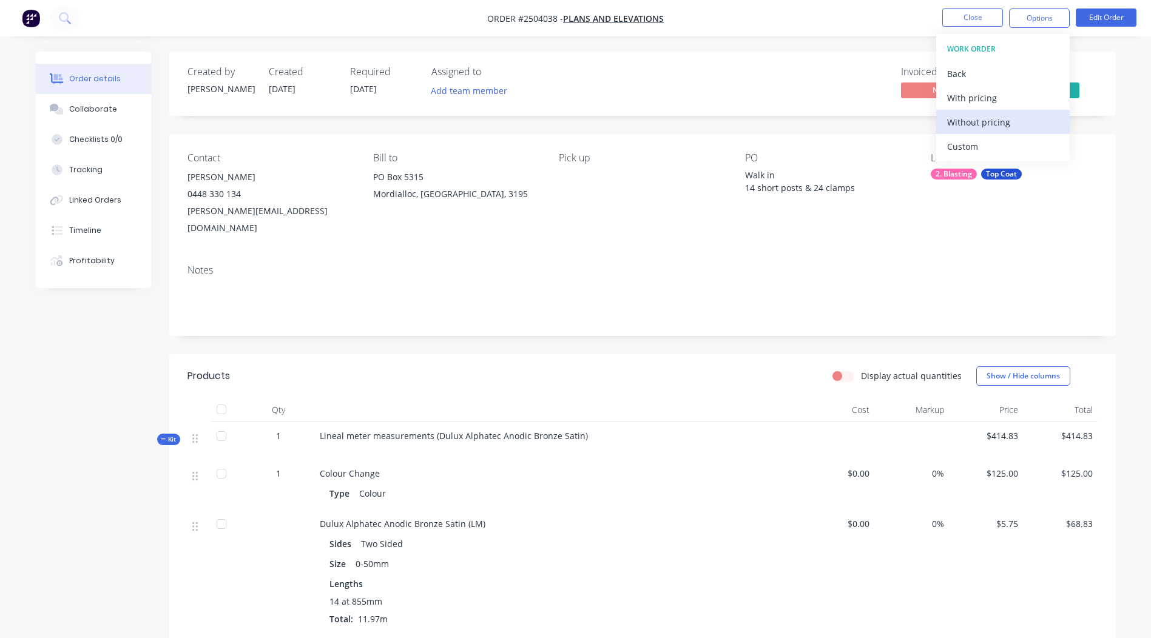
click at [981, 126] on div "Without pricing" at bounding box center [1003, 122] width 112 height 18
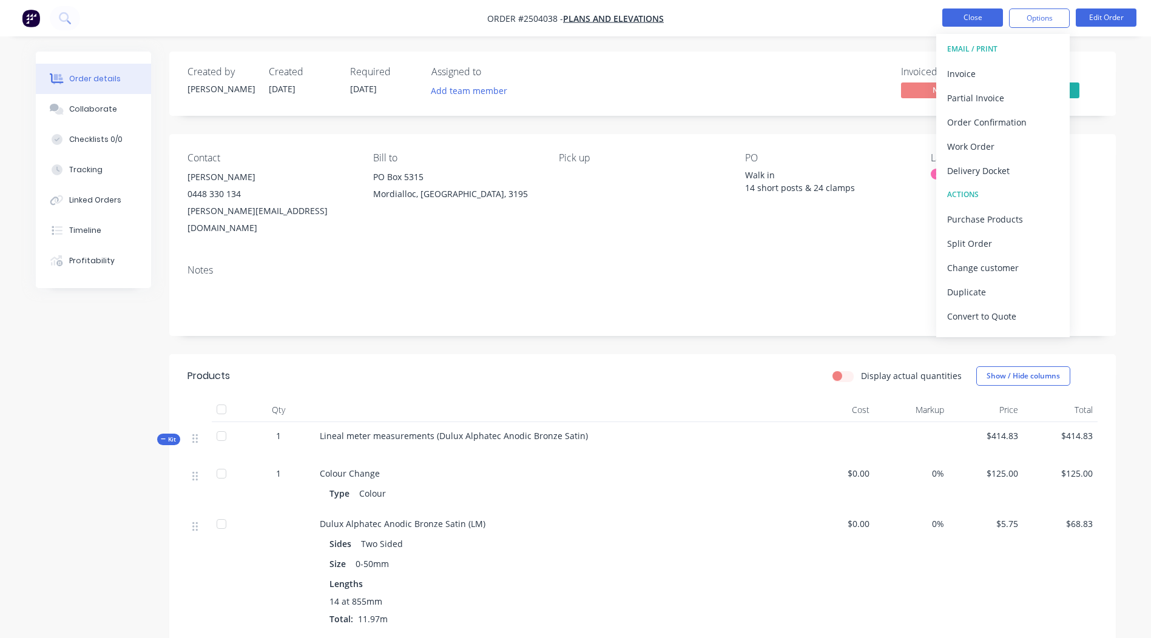
click at [960, 15] on button "Close" at bounding box center [973, 17] width 61 height 18
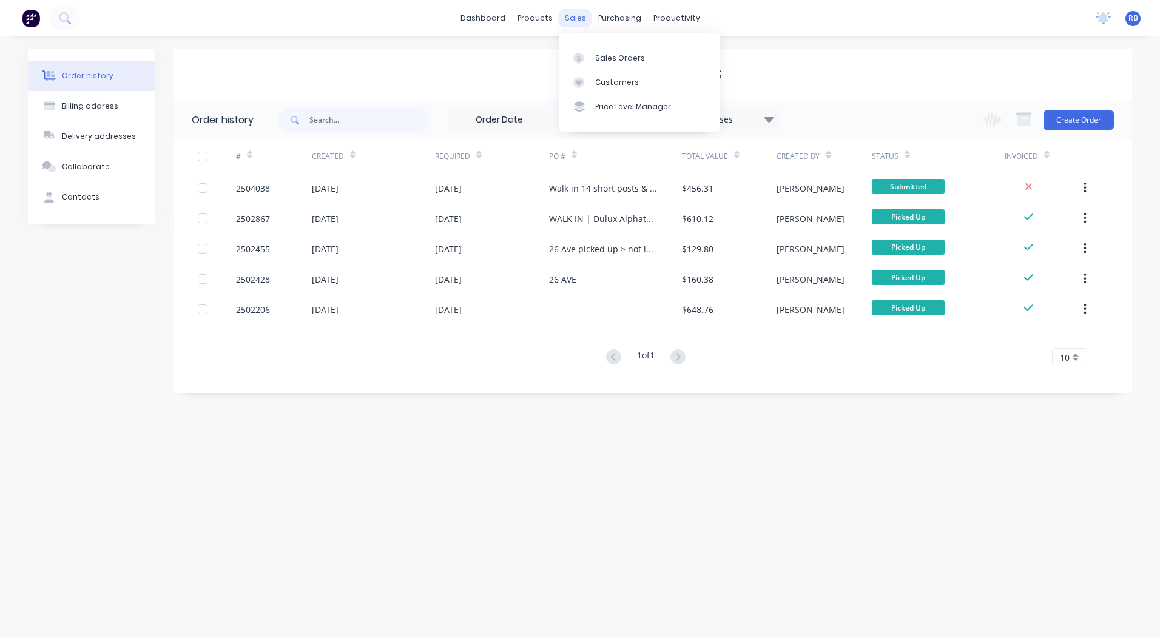
click at [575, 17] on div "sales" at bounding box center [575, 18] width 33 height 18
click at [625, 57] on div "Sales Orders" at bounding box center [620, 58] width 50 height 11
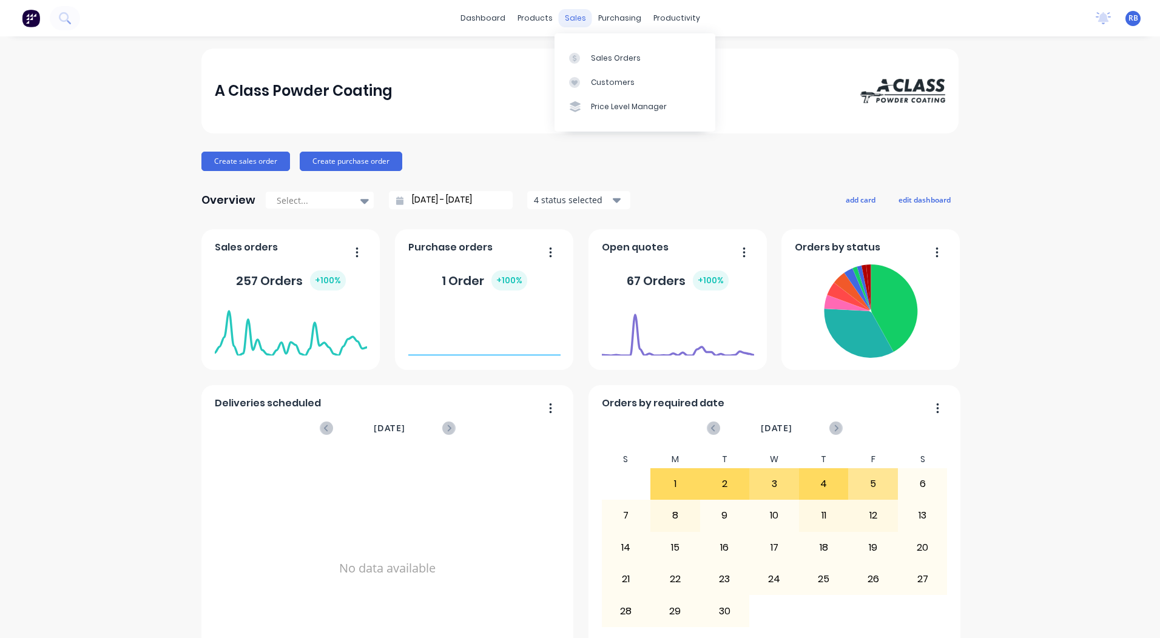
click at [566, 12] on div "sales" at bounding box center [575, 18] width 33 height 18
click at [591, 50] on link "Sales Orders" at bounding box center [635, 58] width 161 height 24
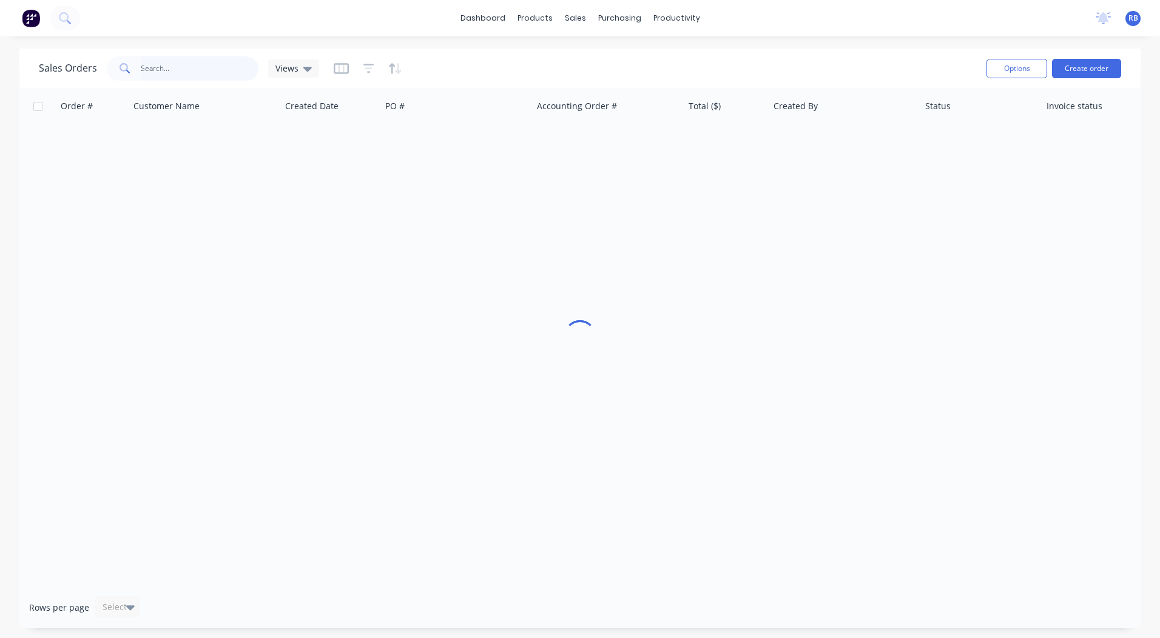
click at [179, 76] on input "text" at bounding box center [200, 68] width 118 height 24
click at [193, 70] on input "parish" at bounding box center [200, 68] width 118 height 24
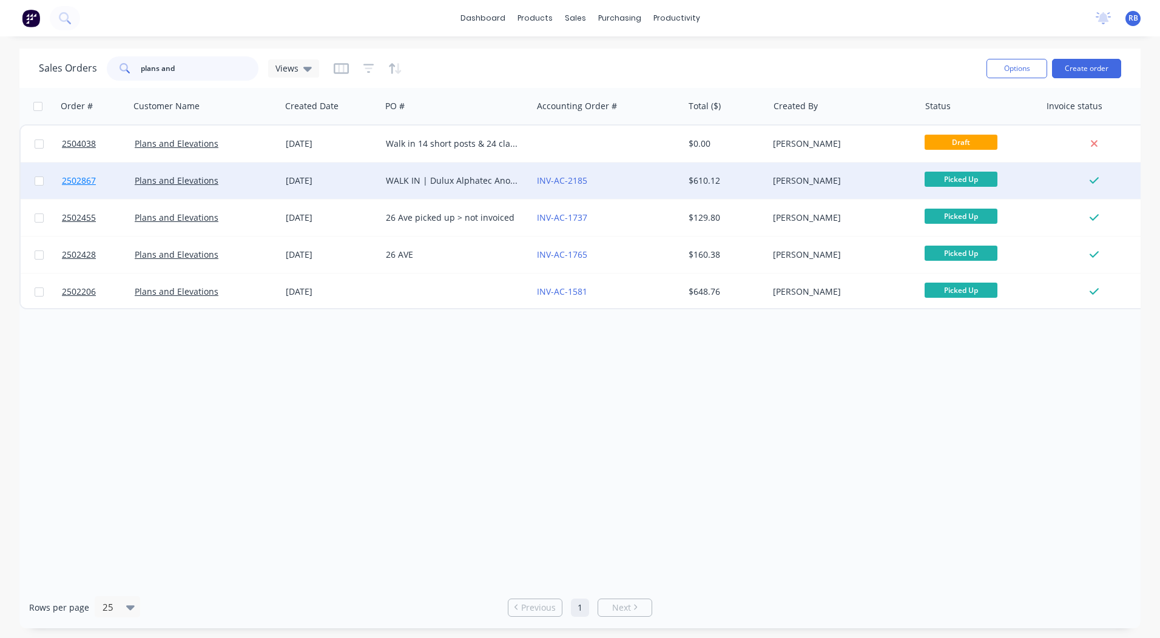
type input "plans and"
click at [73, 182] on span "2502867" at bounding box center [79, 181] width 34 height 12
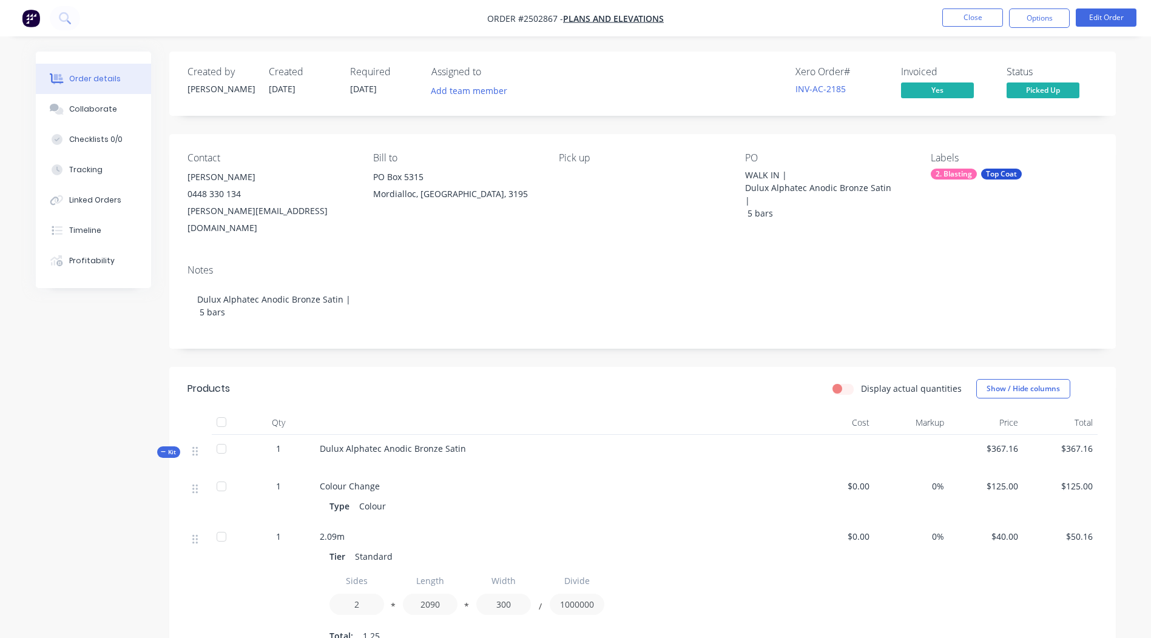
click at [438, 443] on span "Dulux Alphatec Anodic Bronze Satin" at bounding box center [393, 449] width 146 height 12
copy div "Dulux Alphatec Anodic Bronze Satin"
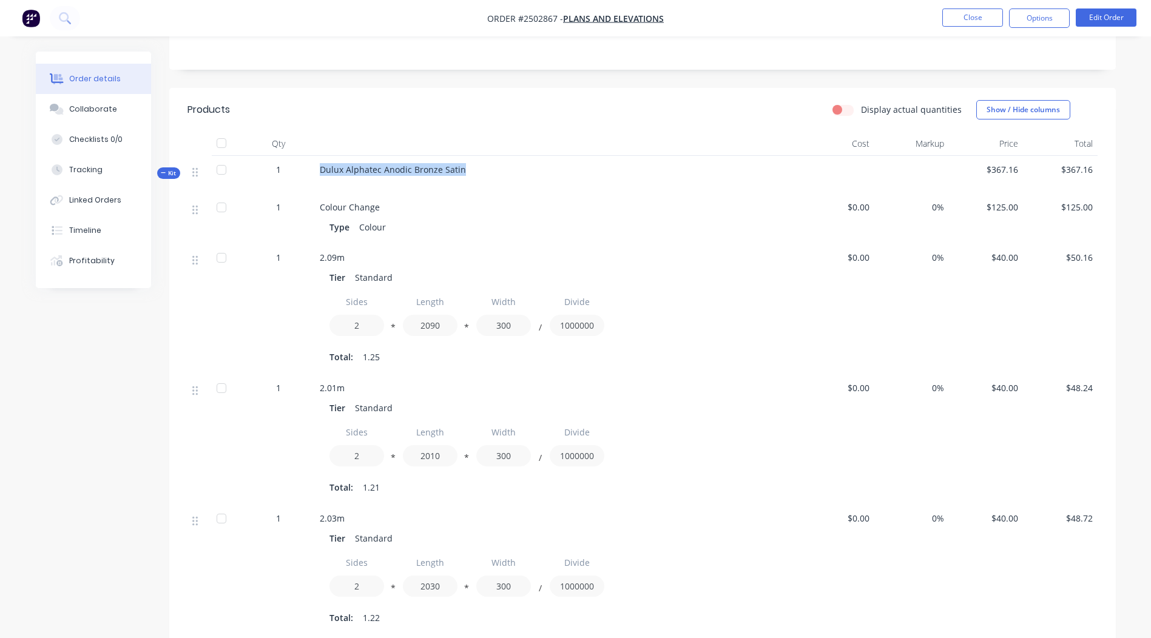
scroll to position [303, 0]
